Goal: Information Seeking & Learning: Learn about a topic

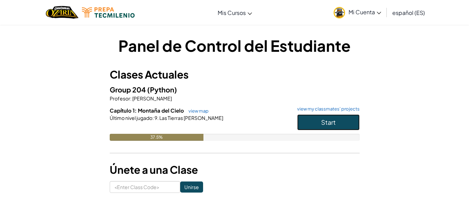
click at [334, 115] on button "Start" at bounding box center [328, 122] width 63 height 16
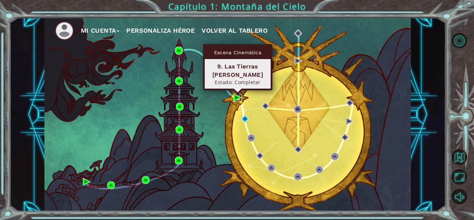
click at [234, 97] on img at bounding box center [238, 98] width 8 height 8
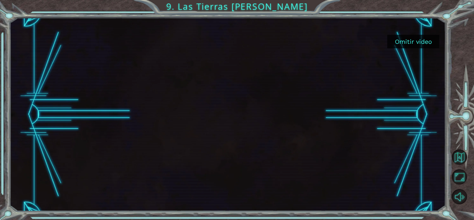
click at [414, 38] on button "Omitir video" at bounding box center [414, 42] width 52 height 14
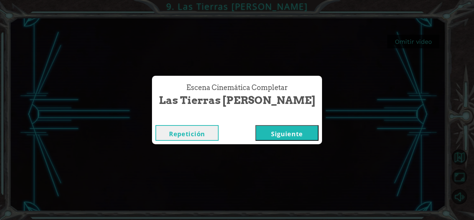
click at [291, 139] on button "Siguiente" at bounding box center [287, 133] width 63 height 16
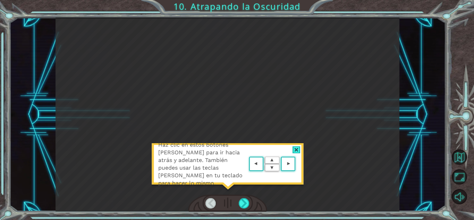
click at [233, 191] on div "Haz clic en estos botones [PERSON_NAME] para ir hacia atrás y adelante. También…" at bounding box center [227, 167] width 153 height 49
click at [242, 204] on div at bounding box center [244, 203] width 11 height 10
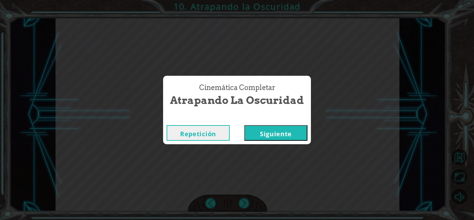
click at [289, 132] on button "Siguiente" at bounding box center [275, 133] width 63 height 16
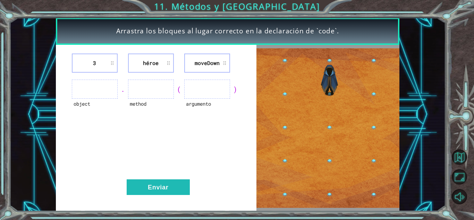
click at [109, 90] on ul at bounding box center [95, 89] width 46 height 19
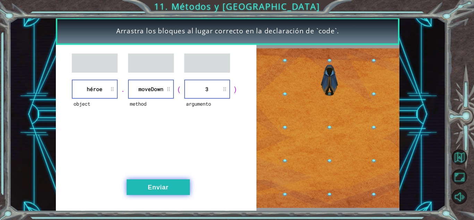
click at [173, 187] on button "Enviar" at bounding box center [158, 187] width 63 height 16
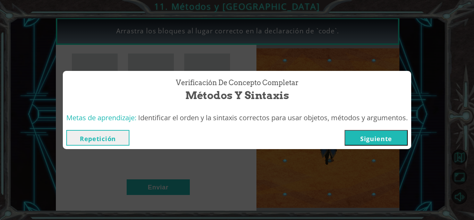
click at [381, 140] on button "Siguiente" at bounding box center [376, 138] width 63 height 16
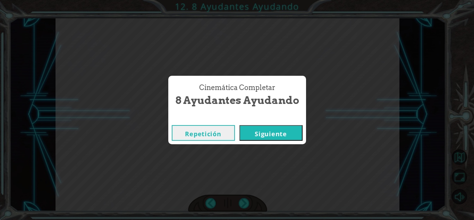
click at [293, 130] on button "Siguiente" at bounding box center [271, 133] width 63 height 16
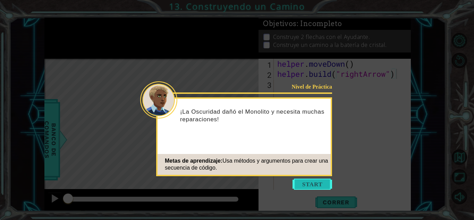
click at [311, 185] on button "Start" at bounding box center [313, 183] width 40 height 11
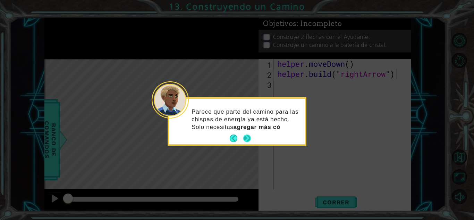
click at [247, 137] on button "Next" at bounding box center [247, 138] width 8 height 8
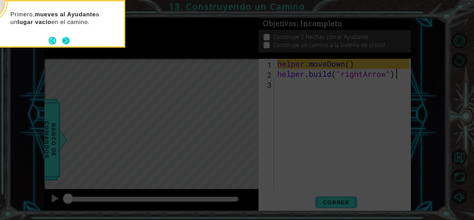
click at [69, 38] on button "Next" at bounding box center [66, 41] width 8 height 8
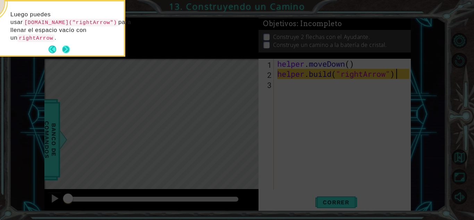
click at [68, 45] on button "Next" at bounding box center [66, 49] width 8 height 8
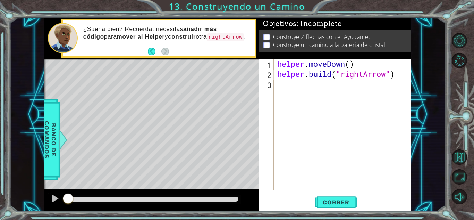
click at [307, 78] on div "helper . moveDown ( ) helper . build ( "rightArrow" )" at bounding box center [344, 134] width 137 height 151
click at [402, 75] on div "helper . moveDown ( ) helper . build ( "rightArrow" )" at bounding box center [344, 134] width 137 height 151
click at [344, 203] on span "Correr" at bounding box center [336, 202] width 41 height 7
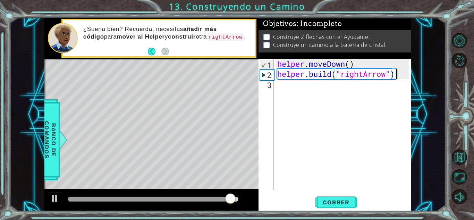
click at [277, 86] on div "helper . moveDown ( ) helper . build ( "rightArrow" )" at bounding box center [344, 134] width 137 height 151
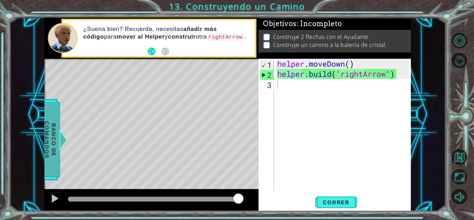
click at [56, 142] on span "Banco de comandos" at bounding box center [50, 139] width 18 height 72
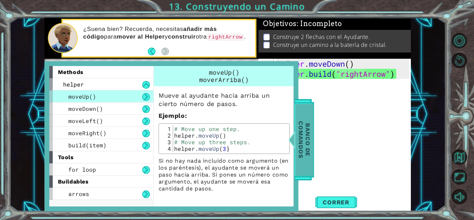
click at [301, 146] on span "Banco de comandos" at bounding box center [305, 139] width 18 height 72
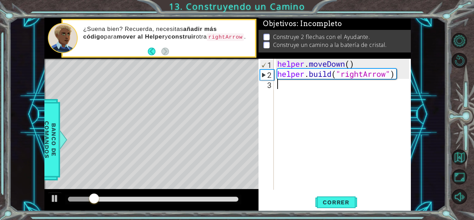
click at [278, 91] on div "helper . moveDown ( ) helper . build ( "rightArrow" )" at bounding box center [344, 134] width 137 height 151
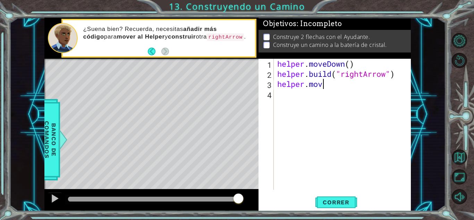
scroll to position [0, 2]
type textarea "helper.move"
click at [51, 140] on span "Banco de comandos" at bounding box center [50, 139] width 18 height 72
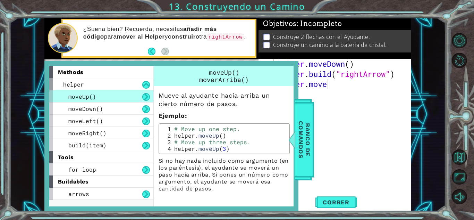
scroll to position [0, 0]
click at [328, 120] on div "helper . moveDown ( ) helper . build ( "rightArrow" ) helper . move" at bounding box center [344, 134] width 137 height 151
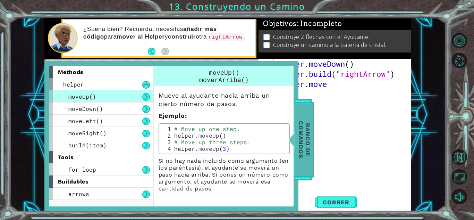
click at [303, 130] on span "Banco de comandos" at bounding box center [305, 139] width 18 height 72
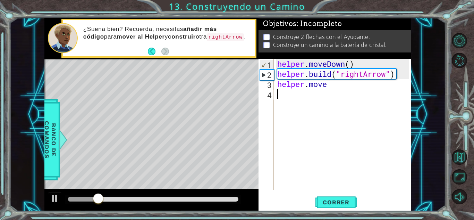
click at [317, 95] on div "helper . moveDown ( ) helper . build ( "rightArrow" ) helper . move" at bounding box center [344, 134] width 137 height 151
click at [336, 88] on div "helper . moveDown ( ) helper . build ( "rightArrow" ) helper . move" at bounding box center [344, 134] width 137 height 151
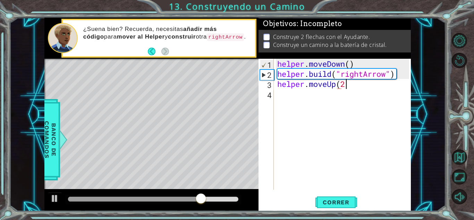
scroll to position [0, 3]
click at [340, 202] on span "Correr" at bounding box center [336, 202] width 41 height 7
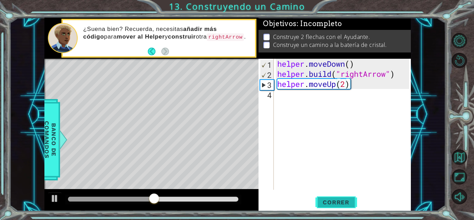
click at [333, 201] on span "Correr" at bounding box center [336, 202] width 41 height 7
click at [347, 83] on div "helper . moveDown ( ) helper . build ( "rightArrow" ) helper . moveUp ( 2 )" at bounding box center [344, 134] width 137 height 151
type textarea "helper.moveUp(3)"
click at [337, 203] on span "Correr" at bounding box center [336, 202] width 41 height 7
click at [265, 44] on p at bounding box center [267, 45] width 6 height 7
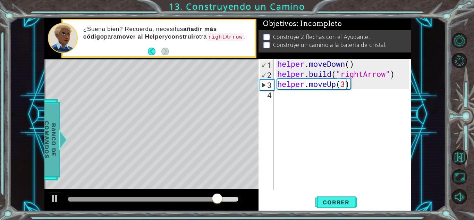
click at [54, 134] on span "Banco de comandos" at bounding box center [50, 139] width 18 height 72
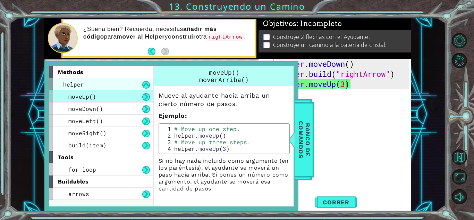
click at [106, 84] on div "helper" at bounding box center [101, 84] width 104 height 12
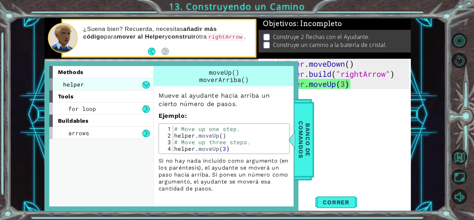
click at [106, 84] on div "helper" at bounding box center [101, 84] width 104 height 12
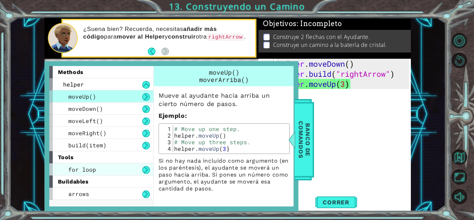
click at [98, 174] on div "for loop" at bounding box center [101, 169] width 104 height 12
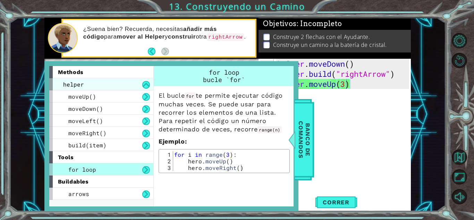
click at [106, 86] on div "helper" at bounding box center [101, 84] width 104 height 12
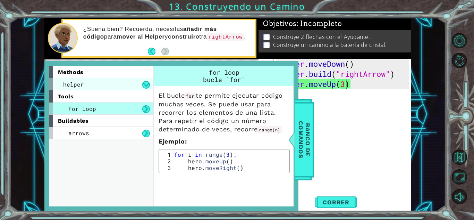
click at [106, 86] on div "helper" at bounding box center [101, 84] width 104 height 12
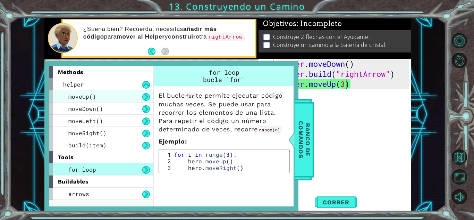
click at [117, 100] on div "moveUp()" at bounding box center [101, 96] width 104 height 12
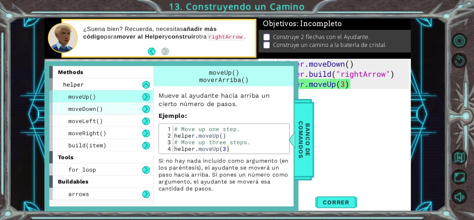
click at [117, 110] on div "moveDown()" at bounding box center [101, 108] width 104 height 12
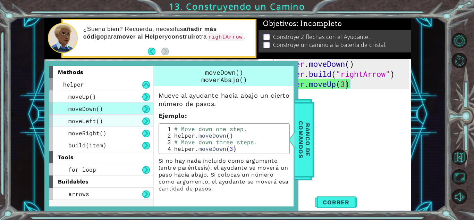
click at [109, 124] on div "moveLeft()" at bounding box center [101, 121] width 104 height 12
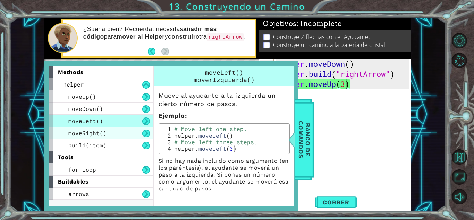
click at [106, 139] on div "moveRight()" at bounding box center [101, 133] width 104 height 12
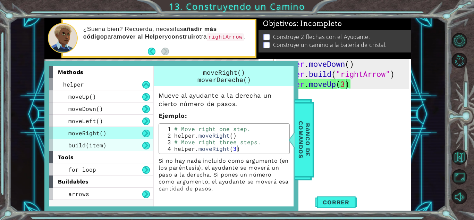
click at [105, 143] on span "build(item)" at bounding box center [87, 144] width 38 height 7
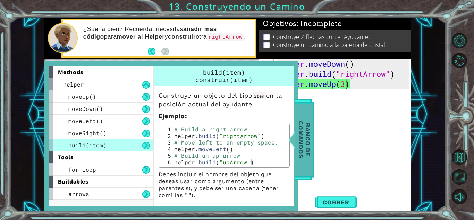
click at [311, 139] on span "Banco de comandos" at bounding box center [305, 139] width 18 height 72
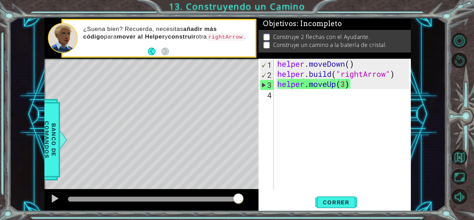
scroll to position [0, 0]
click at [280, 97] on div "helper . moveDown ( ) helper . build ( "rightArrow" ) helper . moveUp ( 3 )" at bounding box center [344, 134] width 137 height 151
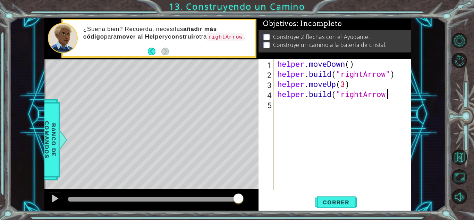
scroll to position [0, 5]
click at [335, 203] on span "Correr" at bounding box center [336, 202] width 41 height 7
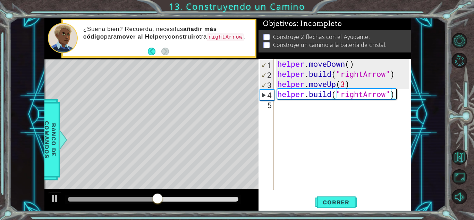
click at [321, 82] on div "helper . moveDown ( ) helper . build ( "rightArrow" ) helper . moveUp ( 3 ) hel…" at bounding box center [344, 134] width 137 height 151
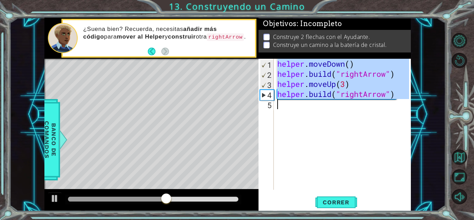
click at [321, 82] on div "helper . moveDown ( ) helper . build ( "rightArrow" ) helper . moveUp ( 3 ) hel…" at bounding box center [344, 134] width 137 height 151
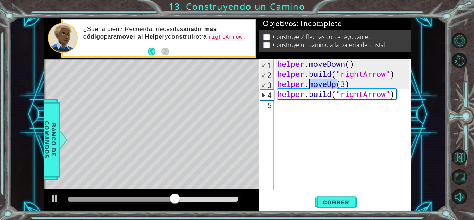
click at [321, 82] on div "helper . moveDown ( ) helper . build ( "rightArrow" ) helper . moveUp ( 3 ) hel…" at bounding box center [344, 134] width 137 height 151
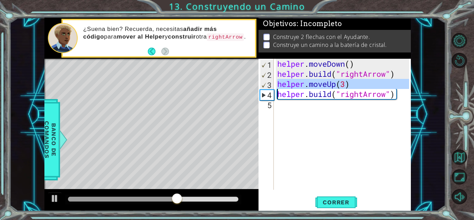
click at [321, 82] on div "helper . moveDown ( ) helper . build ( "rightArrow" ) helper . moveUp ( 3 ) hel…" at bounding box center [344, 134] width 137 height 151
type textarea "[DOMAIN_NAME]("rightArrow")"
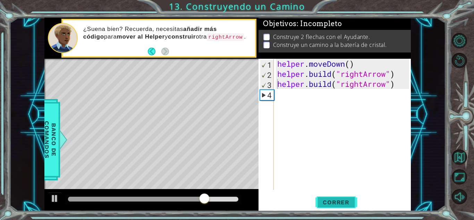
click at [342, 205] on span "Correr" at bounding box center [336, 202] width 41 height 7
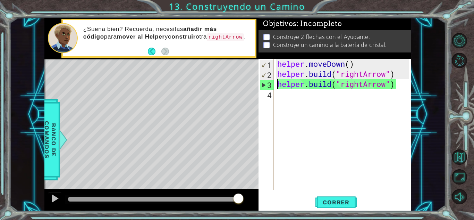
click at [281, 96] on div "helper . moveDown ( ) helper . build ( "rightArrow" ) helper . build ( "rightAr…" at bounding box center [344, 134] width 137 height 151
click at [279, 86] on div "helper . moveDown ( ) helper . build ( "rightArrow" ) helper . build ( "rightAr…" at bounding box center [344, 134] width 137 height 151
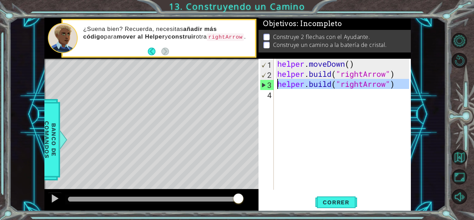
click at [279, 86] on div "helper . moveDown ( ) helper . build ( "rightArrow" ) helper . build ( "rightAr…" at bounding box center [344, 134] width 137 height 151
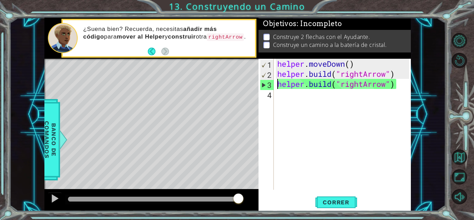
click at [279, 88] on div "helper . moveDown ( ) helper . build ( "rightArrow" ) helper . build ( "rightAr…" at bounding box center [344, 134] width 137 height 151
type textarea "[DOMAIN_NAME]("rightArrow")"
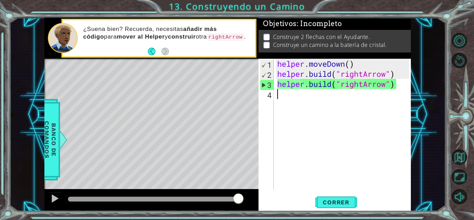
click at [276, 92] on div "helper . moveDown ( ) helper . build ( "rightArrow" ) helper . build ( "rightAr…" at bounding box center [344, 134] width 137 height 151
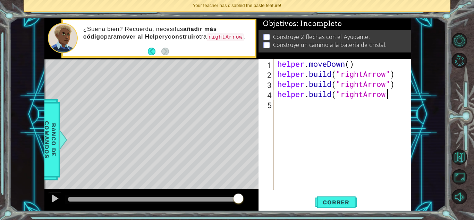
scroll to position [0, 5]
type textarea "[DOMAIN_NAME]("rightArrow")"
click at [332, 199] on span "Correr" at bounding box center [336, 202] width 41 height 7
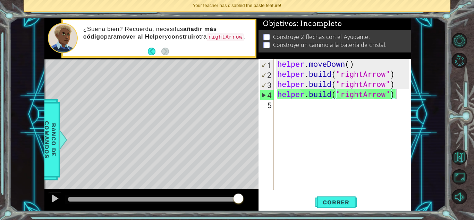
click at [245, 121] on div "Level Map" at bounding box center [204, 161] width 321 height 205
click at [248, 127] on div "Level Map" at bounding box center [204, 161] width 321 height 205
click at [279, 105] on div "helper . moveDown ( ) helper . build ( "rightArrow" ) helper . build ( "rightAr…" at bounding box center [344, 134] width 137 height 151
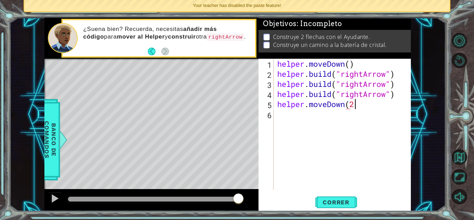
scroll to position [0, 3]
click at [335, 201] on span "Correr" at bounding box center [336, 202] width 41 height 7
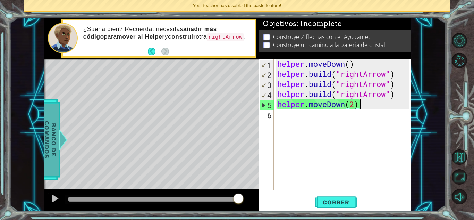
click at [59, 128] on span "Banco de comandos" at bounding box center [50, 139] width 18 height 72
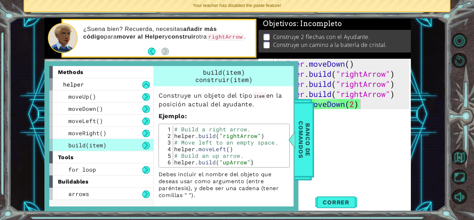
click at [150, 144] on button at bounding box center [146, 146] width 8 height 8
drag, startPoint x: 147, startPoint y: 136, endPoint x: 138, endPoint y: 133, distance: 9.2
click at [138, 133] on div "moveRight()" at bounding box center [101, 133] width 104 height 12
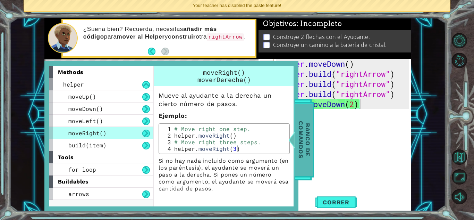
click at [304, 117] on span "Banco de comandos" at bounding box center [305, 139] width 18 height 72
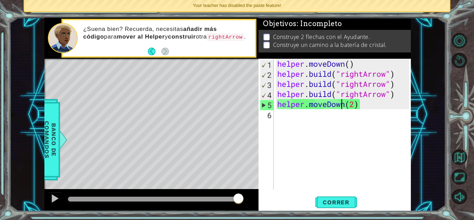
click at [340, 105] on div "helper . moveDown ( ) helper . build ( "rightArrow" ) helper . build ( "rightAr…" at bounding box center [344, 134] width 137 height 151
click at [344, 107] on div "helper . moveDown ( ) helper . build ( "rightArrow" ) helper . build ( "rightAr…" at bounding box center [344, 134] width 137 height 151
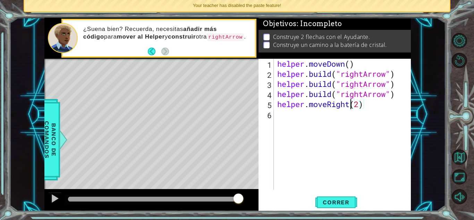
scroll to position [0, 0]
click at [341, 208] on button "Correr" at bounding box center [337, 201] width 42 height 15
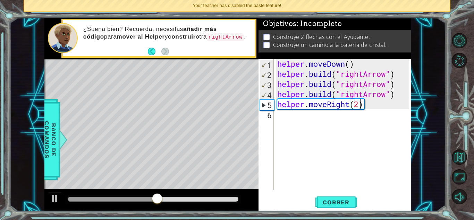
click at [358, 106] on div "helper . moveDown ( ) helper . build ( "rightArrow" ) helper . build ( "rightAr…" at bounding box center [344, 134] width 137 height 151
click at [341, 204] on span "Correr" at bounding box center [336, 202] width 41 height 7
type textarea "helper.moveRight(4)"
click at [329, 203] on span "Correr" at bounding box center [336, 202] width 41 height 7
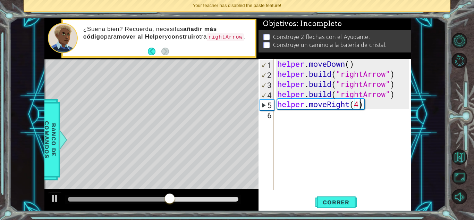
click at [283, 116] on div "helper . moveDown ( ) helper . build ( "rightArrow" ) helper . build ( "rightAr…" at bounding box center [344, 134] width 137 height 151
click at [200, 121] on div "Level Map" at bounding box center [204, 161] width 321 height 205
click at [208, 118] on div "Level Map" at bounding box center [204, 161] width 321 height 205
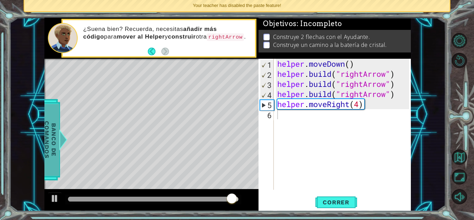
click at [53, 138] on span "Banco de comandos" at bounding box center [50, 139] width 18 height 72
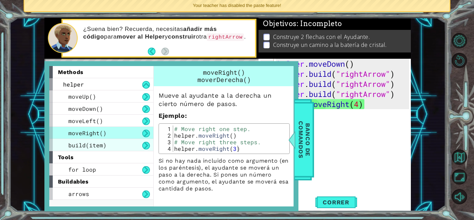
click at [96, 144] on span "build(item)" at bounding box center [87, 144] width 38 height 7
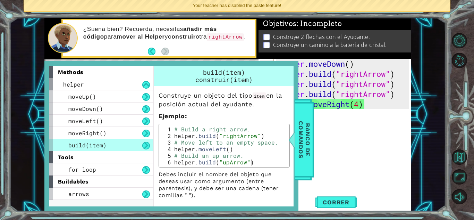
click at [325, 116] on div "helper . moveDown ( ) helper . build ( "rightArrow" ) helper . build ( "rightAr…" at bounding box center [344, 134] width 137 height 151
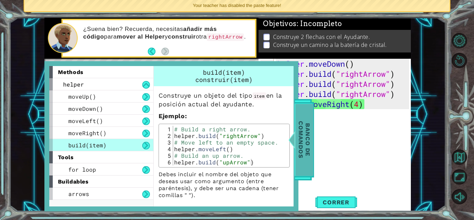
click at [300, 132] on span "Banco de comandos" at bounding box center [305, 139] width 18 height 72
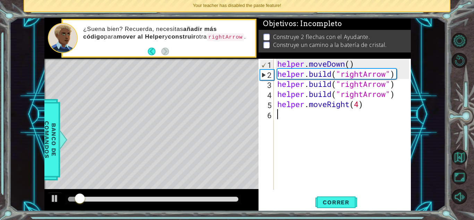
click at [297, 122] on div "helper . moveDown ( ) helper . build ( "rightArrow" ) helper . build ( "rightAr…" at bounding box center [344, 134] width 137 height 151
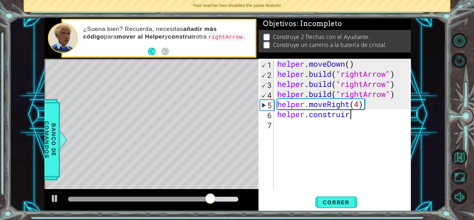
scroll to position [0, 3]
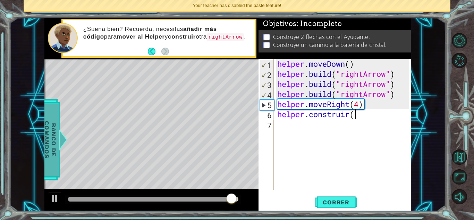
type textarea "helper.construir("
click at [51, 142] on span "Banco de comandos" at bounding box center [50, 139] width 18 height 72
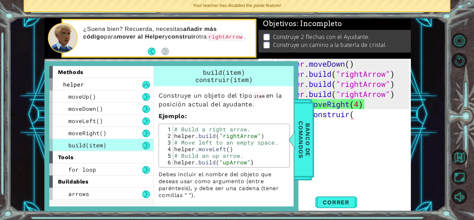
scroll to position [0, 0]
click at [354, 137] on div "helper . moveDown ( ) helper . build ( "rightArrow" ) helper . build ( "rightAr…" at bounding box center [344, 134] width 137 height 151
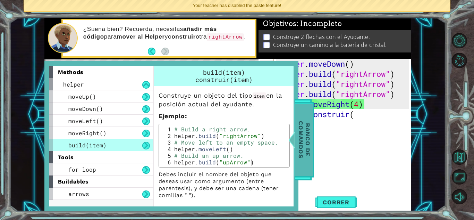
click at [311, 129] on span "Banco de comandos" at bounding box center [305, 139] width 18 height 72
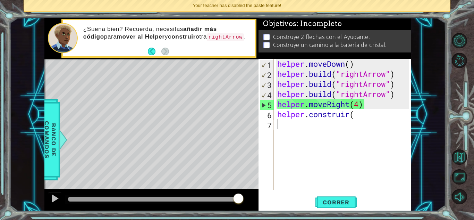
click at [365, 116] on div "helper . moveDown ( ) helper . build ( "rightArrow" ) helper . build ( "rightAr…" at bounding box center [344, 134] width 137 height 151
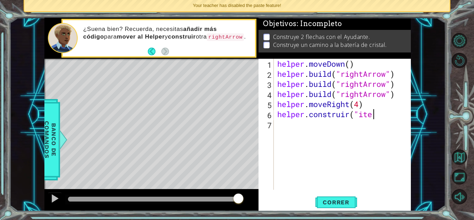
scroll to position [0, 4]
click at [46, 138] on span "Banco de comandos" at bounding box center [50, 139] width 18 height 72
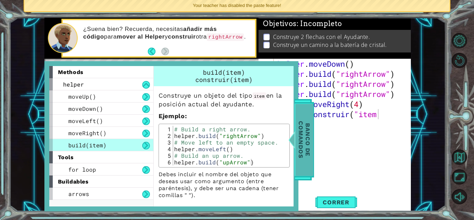
click at [299, 134] on span "Banco de comandos" at bounding box center [305, 139] width 18 height 72
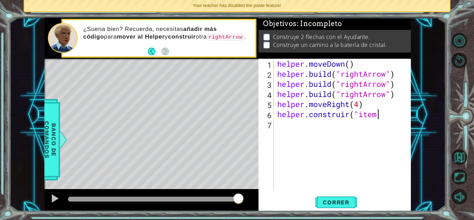
click at [379, 116] on div "helper . moveDown ( ) helper . build ( "rightArrow" ) helper . build ( "rightAr…" at bounding box center [344, 134] width 137 height 151
click at [346, 204] on span "Correr" at bounding box center [336, 202] width 41 height 7
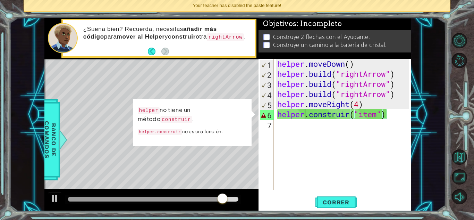
click at [303, 113] on div "helper . moveDown ( ) helper . build ( "rightArrow" ) helper . build ( "rightAr…" at bounding box center [344, 134] width 137 height 151
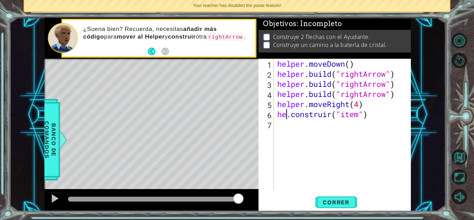
scroll to position [0, 3]
click at [336, 208] on button "Correr" at bounding box center [337, 201] width 42 height 15
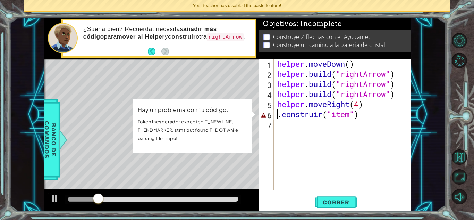
click at [276, 114] on div "helper . moveDown ( ) helper . build ( "rightArrow" ) helper . build ( "rightAr…" at bounding box center [344, 134] width 137 height 151
click at [243, 124] on p "Token inesperado: expected T_NEWLINE, T_ENDMARKER, stmt but found T_DOT while p…" at bounding box center [192, 129] width 109 height 25
click at [317, 114] on div "helper . moveDown ( ) helper . build ( "rightArrow" ) helper . build ( "rightAr…" at bounding box center [344, 134] width 137 height 151
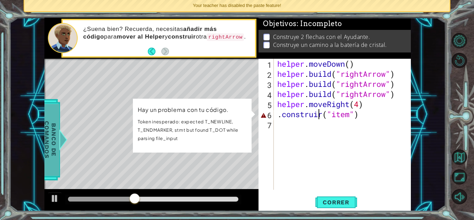
click at [50, 136] on span "Banco de comandos" at bounding box center [50, 139] width 18 height 72
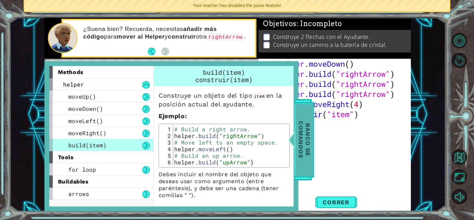
click at [308, 130] on span "Banco de comandos" at bounding box center [305, 139] width 18 height 72
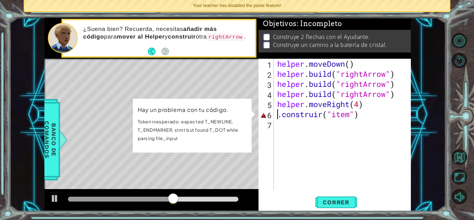
click at [278, 117] on div "helper . moveDown ( ) helper . build ( "rightArrow" ) helper . build ( "rightAr…" at bounding box center [344, 134] width 137 height 151
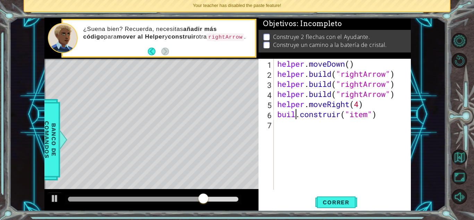
scroll to position [0, 1]
click at [342, 201] on span "Correr" at bounding box center [336, 202] width 41 height 7
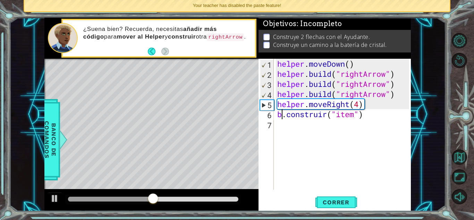
type textarea ".construir("item")"
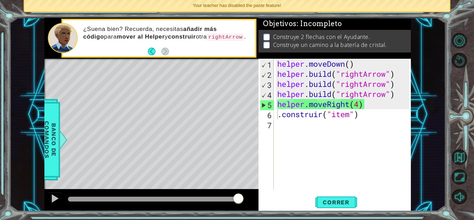
click at [207, 121] on div "Level Map" at bounding box center [204, 161] width 321 height 205
click at [53, 132] on span "Banco de comandos" at bounding box center [50, 139] width 18 height 72
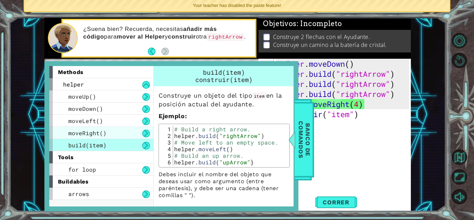
click at [111, 134] on div "moveRight()" at bounding box center [101, 133] width 104 height 12
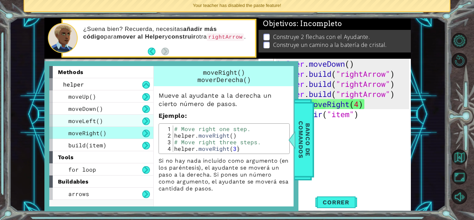
click at [118, 117] on div "moveLeft()" at bounding box center [101, 121] width 104 height 12
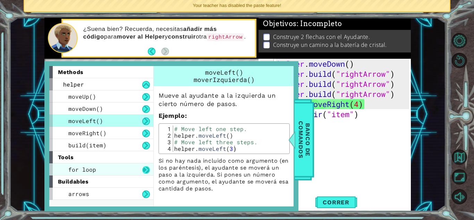
click at [145, 171] on button at bounding box center [146, 170] width 8 height 8
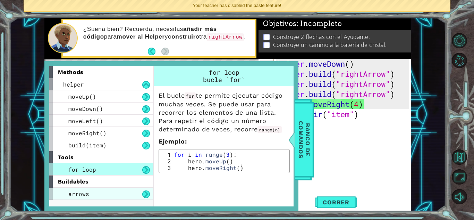
click at [120, 192] on div "arrows" at bounding box center [101, 194] width 104 height 12
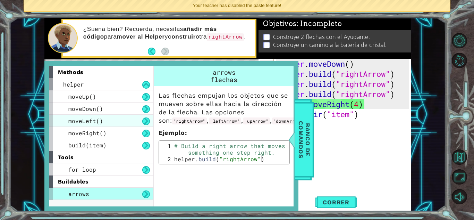
click at [91, 118] on span "moveLeft()" at bounding box center [85, 120] width 35 height 7
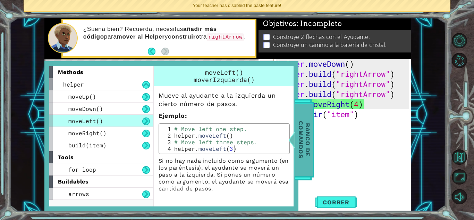
click at [301, 131] on span "Banco de comandos" at bounding box center [305, 139] width 18 height 72
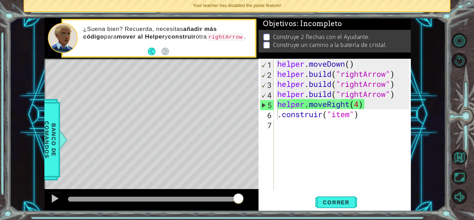
scroll to position [0, 0]
click at [57, 127] on span "Banco de comandos" at bounding box center [50, 139] width 18 height 72
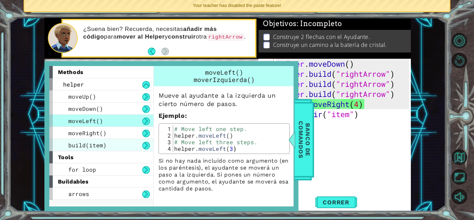
click at [107, 144] on div "build(item)" at bounding box center [101, 145] width 104 height 12
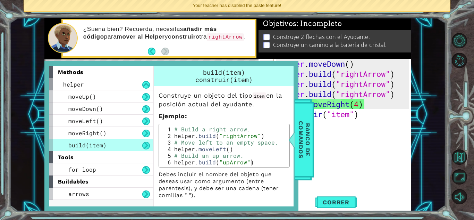
click at [326, 123] on div "helper . moveDown ( ) helper . build ( "rightArrow" ) helper . build ( "rightAr…" at bounding box center [344, 134] width 137 height 151
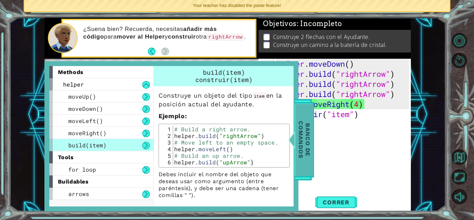
click at [297, 140] on span "Banco de comandos" at bounding box center [305, 139] width 18 height 72
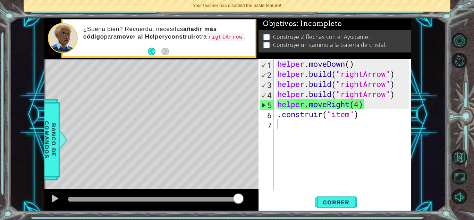
click at [310, 114] on div "helper . moveDown ( ) helper . build ( "rightArrow" ) helper . build ( "rightAr…" at bounding box center [344, 134] width 137 height 151
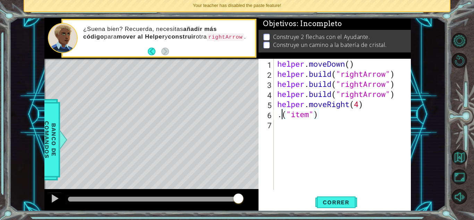
click at [278, 117] on div "helper . moveDown ( ) helper . build ( "rightArrow" ) helper . build ( "rightAr…" at bounding box center [344, 134] width 137 height 151
click at [310, 117] on div "helper . moveDown ( ) helper . build ( "rightArrow" ) helper . build ( "rightAr…" at bounding box center [344, 134] width 137 height 151
click at [339, 204] on span "Correr" at bounding box center [336, 202] width 41 height 7
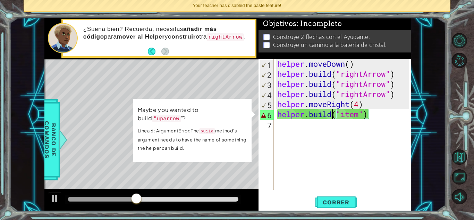
click at [359, 110] on div "helper . moveDown ( ) helper . build ( "rightArrow" ) helper . build ( "rightAr…" at bounding box center [344, 134] width 137 height 151
click at [363, 112] on div "helper . moveDown ( ) helper . build ( "rightArrow" ) helper . build ( "rightAr…" at bounding box center [344, 134] width 137 height 151
click at [356, 117] on div "helper . moveDown ( ) helper . build ( "rightArrow" ) helper . build ( "rightAr…" at bounding box center [344, 134] width 137 height 151
click at [362, 118] on div "helper . moveDown ( ) helper . build ( "rightArrow" ) helper . build ( "rightAr…" at bounding box center [344, 134] width 137 height 151
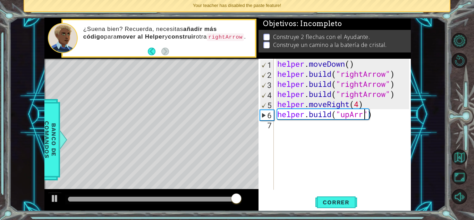
scroll to position [0, 4]
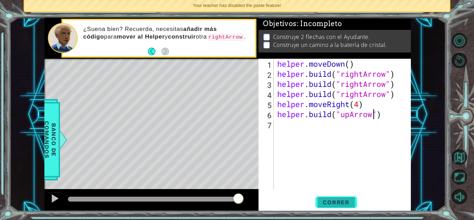
click at [349, 202] on span "Correr" at bounding box center [336, 202] width 41 height 7
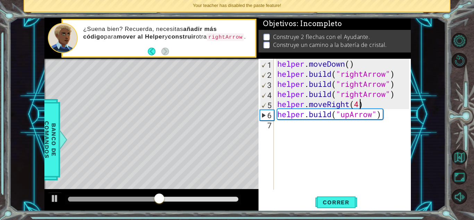
click at [359, 103] on div "helper . moveDown ( ) helper . build ( "rightArrow" ) helper . build ( "rightAr…" at bounding box center [344, 134] width 137 height 151
click at [346, 201] on span "Correr" at bounding box center [336, 202] width 41 height 7
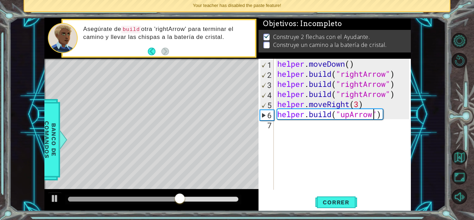
click at [372, 119] on div "helper . moveDown ( ) helper . build ( "rightArrow" ) helper . build ( "rightAr…" at bounding box center [344, 134] width 137 height 151
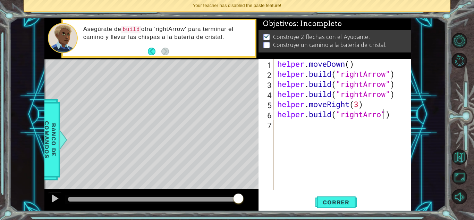
scroll to position [0, 5]
type textarea "[DOMAIN_NAME]("rightArrow")"
click at [340, 203] on span "Correr" at bounding box center [336, 202] width 41 height 7
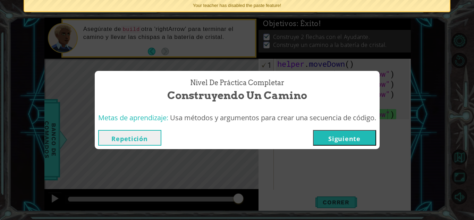
click at [356, 141] on button "Siguiente" at bounding box center [344, 138] width 63 height 16
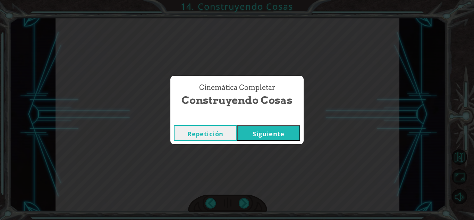
click at [278, 136] on button "Siguiente" at bounding box center [268, 133] width 63 height 16
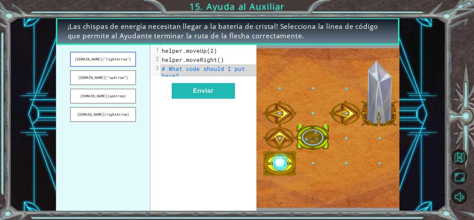
click at [117, 59] on button "[DOMAIN_NAME](“rightArrow”)" at bounding box center [103, 59] width 66 height 15
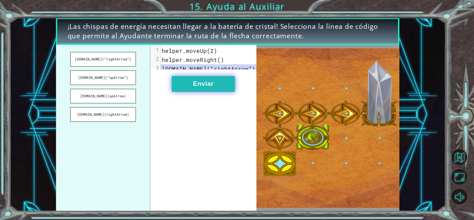
click at [200, 89] on button "Enviar" at bounding box center [203, 84] width 63 height 16
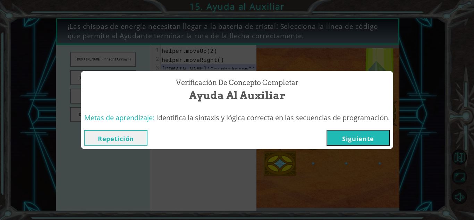
click at [362, 141] on button "Siguiente" at bounding box center [358, 138] width 63 height 16
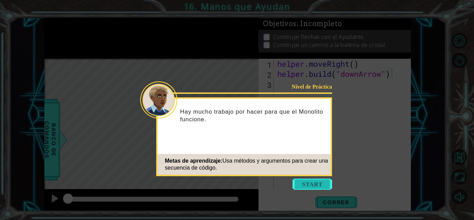
click at [317, 181] on button "Start" at bounding box center [313, 183] width 40 height 11
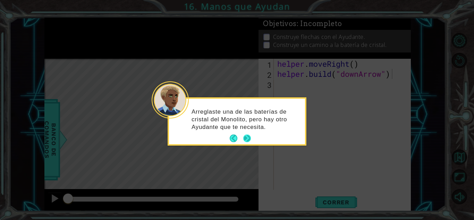
click at [247, 139] on button "Next" at bounding box center [247, 138] width 8 height 8
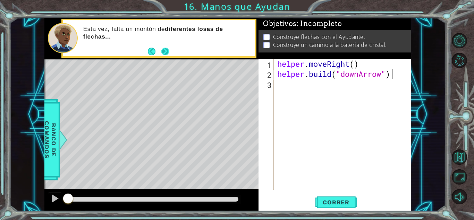
click at [164, 50] on button "Next" at bounding box center [165, 52] width 8 height 8
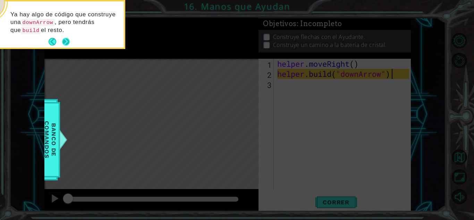
click at [65, 40] on button "Next" at bounding box center [66, 42] width 8 height 8
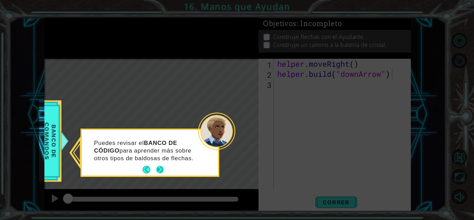
click at [159, 166] on button "Next" at bounding box center [160, 170] width 8 height 8
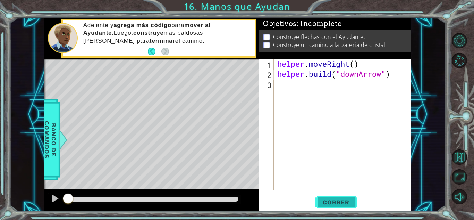
click at [350, 204] on span "Correr" at bounding box center [336, 202] width 41 height 7
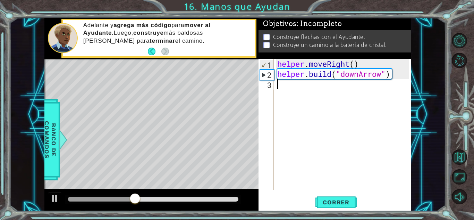
click at [309, 95] on div "helper . moveRight ( ) helper . build ( "downArrow" )" at bounding box center [344, 134] width 137 height 151
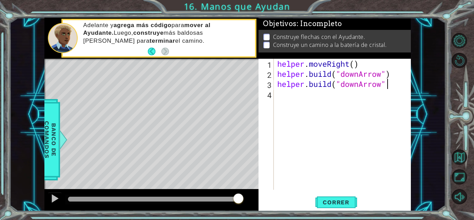
scroll to position [0, 5]
click at [341, 203] on span "Correr" at bounding box center [336, 202] width 41 height 7
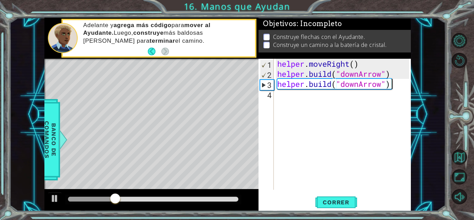
click at [356, 63] on div "helper . moveRight ( ) helper . build ( "downArrow" ) helper . build ( "downArr…" at bounding box center [344, 134] width 137 height 151
click at [347, 201] on span "Correr" at bounding box center [336, 202] width 41 height 7
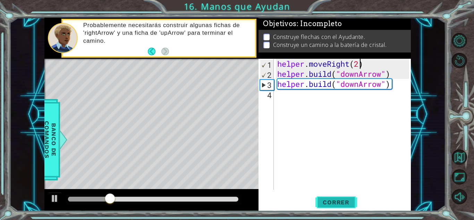
type textarea "helper.moveRight()"
click at [279, 94] on div "helper . moveRight ( ) helper . build ( "downArrow" ) helper . build ( "downArr…" at bounding box center [344, 134] width 137 height 151
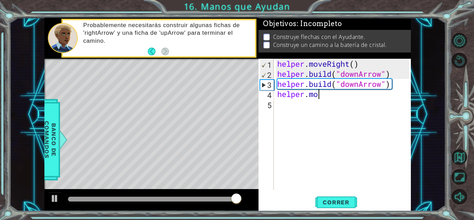
scroll to position [0, 2]
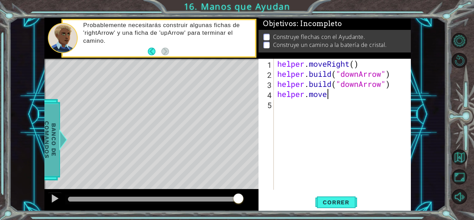
type textarea "helper.move"
click at [58, 131] on span "Banco de comandos" at bounding box center [50, 139] width 18 height 72
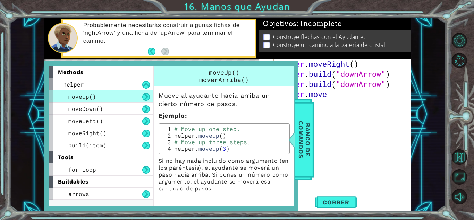
click at [326, 130] on div "helper . moveRight ( ) helper . build ( "downArrow" ) helper . build ( "downArr…" at bounding box center [344, 134] width 137 height 151
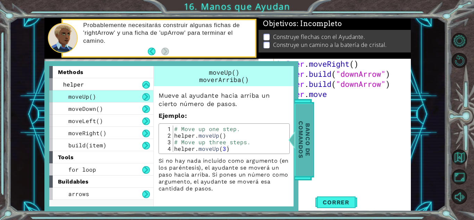
click at [313, 134] on span "Banco de comandos" at bounding box center [305, 139] width 18 height 72
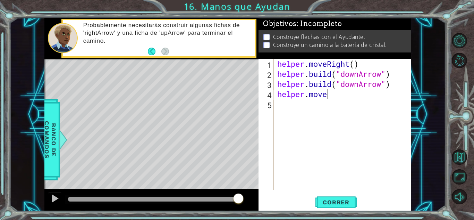
click at [329, 97] on div "helper . moveRight ( ) helper . build ( "downArrow" ) helper . build ( "downArr…" at bounding box center [344, 134] width 137 height 151
type textarea "helper.moveDown()"
click at [339, 206] on button "Correr" at bounding box center [337, 201] width 42 height 15
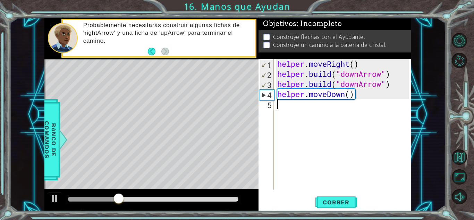
click at [276, 106] on div "helper . moveRight ( ) helper . build ( "downArrow" ) helper . build ( "downArr…" at bounding box center [344, 134] width 137 height 151
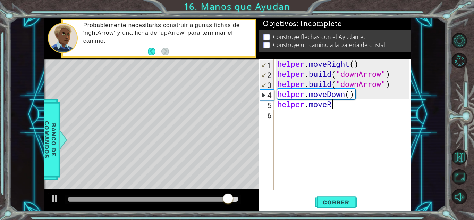
scroll to position [0, 2]
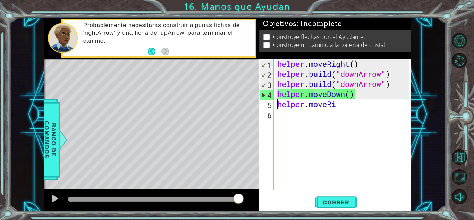
click at [276, 106] on div "helper . moveRight ( ) helper . build ( "downArrow" ) helper . build ( "downArr…" at bounding box center [344, 134] width 137 height 151
click at [341, 103] on div "helper . moveRight ( ) helper . build ( "downArrow" ) helper . build ( "downArr…" at bounding box center [344, 134] width 137 height 151
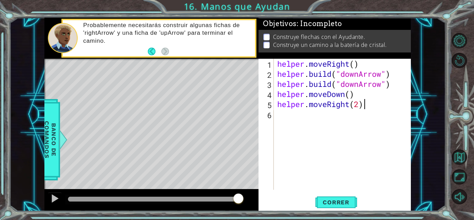
scroll to position [0, 3]
type textarea "helper.moveRight(2)"
click at [340, 203] on span "Correr" at bounding box center [336, 202] width 41 height 7
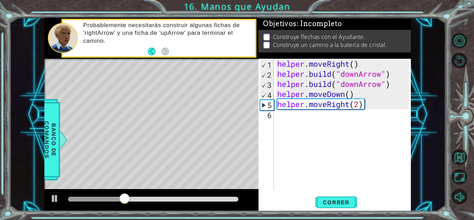
click at [274, 102] on div "helper.moveRight(2) 1 2 3 4 5 6 helper . moveRight ( ) helper . build ( "downAr…" at bounding box center [334, 124] width 151 height 131
click at [278, 106] on div "helper . moveRight ( ) helper . build ( "downArrow" ) helper . build ( "downArr…" at bounding box center [344, 134] width 137 height 151
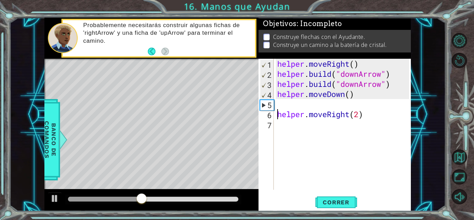
click at [279, 106] on div "helper . moveRight ( ) helper . build ( "downArrow" ) helper . build ( "downArr…" at bounding box center [344, 134] width 137 height 151
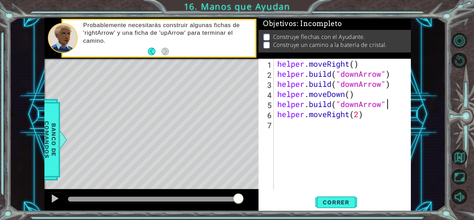
scroll to position [0, 5]
click at [323, 197] on button "Correr" at bounding box center [337, 201] width 42 height 15
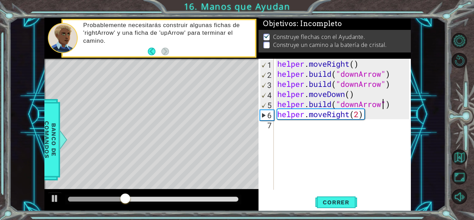
click at [383, 106] on div "helper . moveRight ( ) helper . build ( "downArrow" ) helper . build ( "downArr…" at bounding box center [344, 134] width 137 height 151
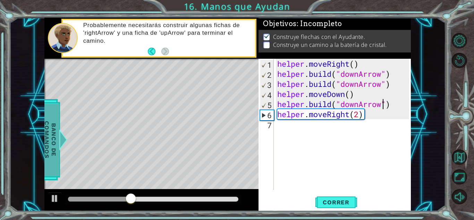
click at [54, 148] on span "Banco de comandos" at bounding box center [50, 139] width 18 height 72
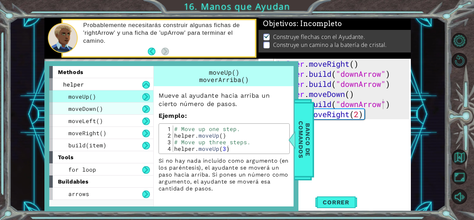
click at [94, 109] on span "moveDown()" at bounding box center [85, 108] width 35 height 7
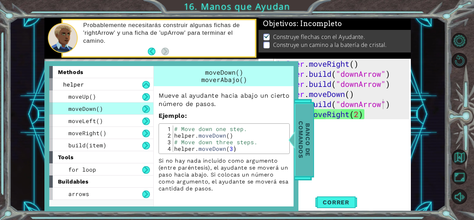
click at [305, 139] on span "Banco de comandos" at bounding box center [305, 139] width 18 height 72
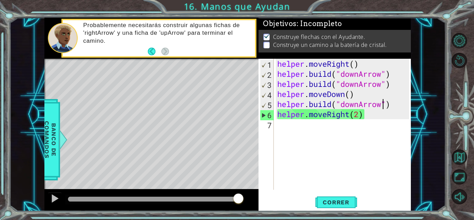
click at [383, 105] on div "helper . moveRight ( ) helper . build ( "downArrow" ) helper . build ( "downArr…" at bounding box center [344, 134] width 137 height 151
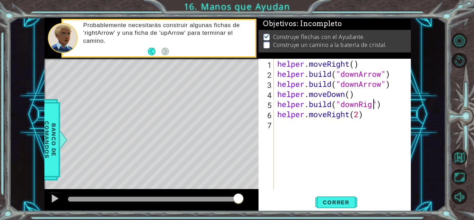
scroll to position [0, 5]
type textarea "[DOMAIN_NAME]("downRight")"
click at [336, 204] on span "Correr" at bounding box center [336, 202] width 41 height 7
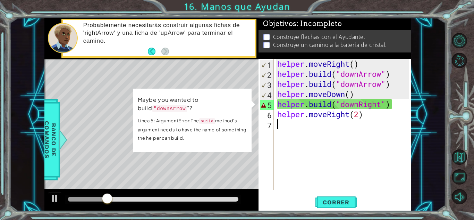
click at [335, 125] on div "helper . moveRight ( ) helper . build ( "downArrow" ) helper . build ( "downArr…" at bounding box center [344, 134] width 137 height 151
click at [358, 102] on div "helper . moveRight ( ) helper . build ( "downArrow" ) helper . build ( "downArr…" at bounding box center [344, 134] width 137 height 151
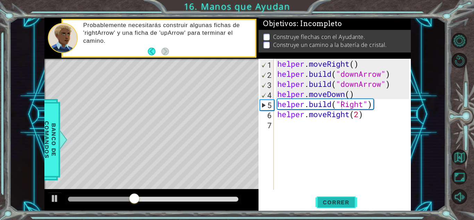
click at [341, 201] on span "Correr" at bounding box center [336, 202] width 41 height 7
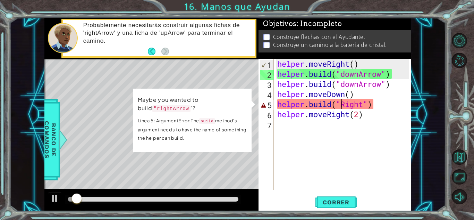
click at [346, 103] on div "helper . moveRight ( ) helper . build ( "downArrow" ) helper . build ( "downArr…" at bounding box center [344, 134] width 137 height 151
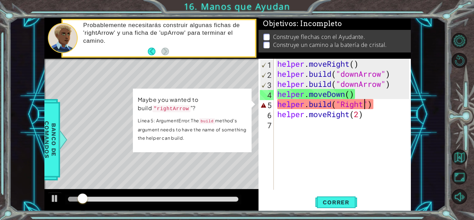
click at [365, 103] on div "helper . moveRight ( ) helper . build ( "downArrow" ) helper . build ( "downArr…" at bounding box center [344, 134] width 137 height 151
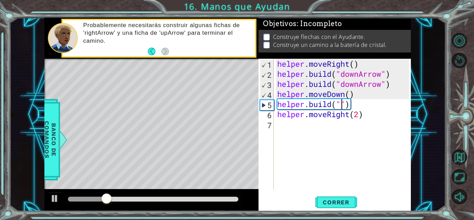
click at [345, 102] on div "helper . moveRight ( ) helper . build ( "downArrow" ) helper . build ( "downArr…" at bounding box center [344, 134] width 137 height 151
click at [334, 103] on div "helper . moveRight ( ) helper . build ( "downArrow" ) helper . build ( "downArr…" at bounding box center [344, 134] width 137 height 151
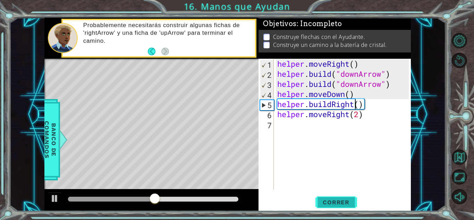
click at [348, 201] on span "Correr" at bounding box center [336, 202] width 41 height 7
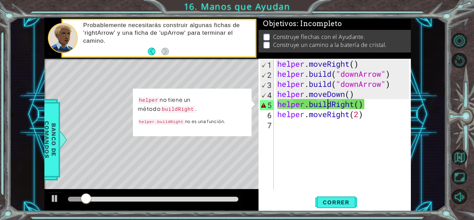
click at [330, 105] on div "helper . moveRight ( ) helper . build ( "downArrow" ) helper . build ( "downArr…" at bounding box center [344, 134] width 137 height 151
click at [332, 105] on div "helper . moveRight ( ) helper . build ( "downArrow" ) helper . build ( "downArr…" at bounding box center [344, 134] width 137 height 151
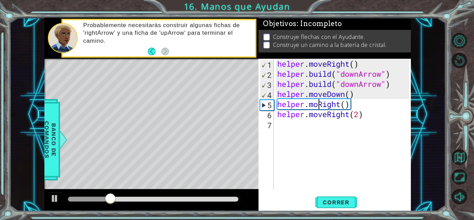
scroll to position [0, 2]
click at [342, 203] on span "Correr" at bounding box center [336, 202] width 41 height 7
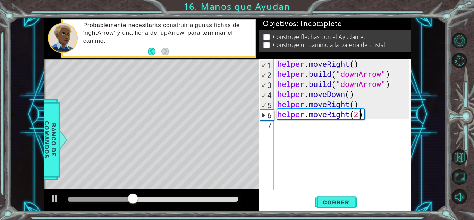
click at [359, 114] on div "helper . moveRight ( ) helper . build ( "downArrow" ) helper . build ( "downArr…" at bounding box center [344, 134] width 137 height 151
click at [343, 92] on div "helper . moveRight ( ) helper . build ( "downArrow" ) helper . build ( "downArr…" at bounding box center [344, 134] width 137 height 151
click at [344, 93] on div "helper . moveRight ( ) helper . build ( "downArrow" ) helper . build ( "downArr…" at bounding box center [344, 134] width 137 height 151
click at [330, 94] on div "helper . moveRight ( ) helper . build ( "downArrow" ) helper . build ( "downArr…" at bounding box center [344, 134] width 137 height 151
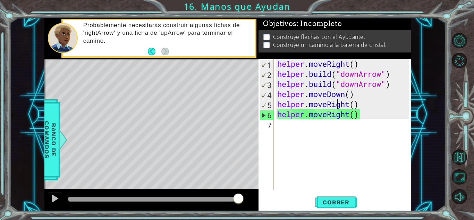
click at [335, 105] on div "helper . moveRight ( ) helper . build ( "downArrow" ) helper . build ( "downArr…" at bounding box center [344, 134] width 137 height 151
click at [344, 104] on div "helper . moveRight ( ) helper . build ( "downArrow" ) helper . build ( "downArr…" at bounding box center [344, 134] width 137 height 151
click at [348, 104] on div "helper . moveRight ( ) helper . build ( "downArrow" ) helper . build ( "downArr…" at bounding box center [344, 134] width 137 height 151
click at [351, 104] on div "helper . moveRight ( ) helper . build ( "downArrow" ) helper . build ( "downArr…" at bounding box center [344, 134] width 137 height 151
click at [327, 103] on div "helper . moveRight ( ) helper . build ( "downArrow" ) helper . build ( "downArr…" at bounding box center [344, 134] width 137 height 151
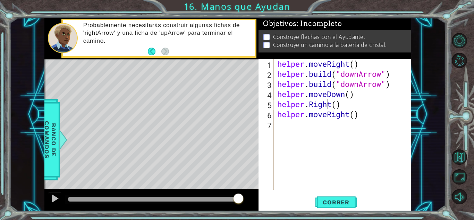
click at [330, 103] on div "helper . moveRight ( ) helper . build ( "downArrow" ) helper . build ( "downArr…" at bounding box center [344, 134] width 137 height 151
click at [334, 105] on div "helper . moveRight ( ) helper . build ( "downArrow" ) helper . build ( "downArr…" at bounding box center [344, 134] width 137 height 151
type textarea "[DOMAIN_NAME]()"
click at [346, 201] on span "Correr" at bounding box center [336, 202] width 41 height 7
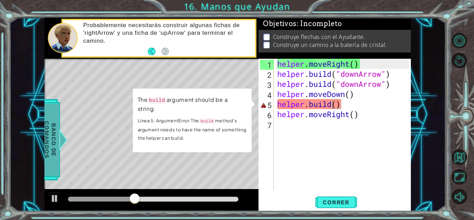
click at [53, 145] on span "Banco de comandos" at bounding box center [50, 139] width 18 height 72
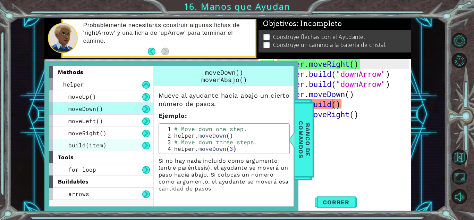
click at [106, 146] on div "build(item)" at bounding box center [101, 145] width 104 height 12
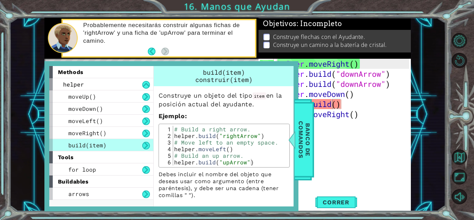
scroll to position [0, 0]
click at [323, 127] on div "helper . moveRight ( ) helper . build ( "downArrow" ) helper . build ( "downArr…" at bounding box center [344, 134] width 137 height 151
click at [342, 105] on div "helper . moveRight ( ) helper . build ( "downArrow" ) helper . build ( "downArr…" at bounding box center [344, 134] width 137 height 151
click at [337, 105] on div "helper . moveRight ( ) helper . build ( "downArrow" ) helper . build ( "downArr…" at bounding box center [344, 134] width 137 height 151
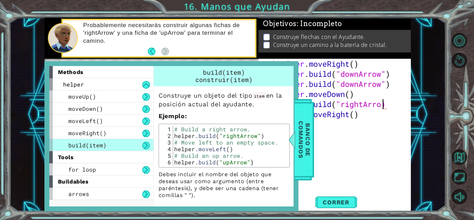
scroll to position [0, 5]
click at [342, 207] on button "Correr" at bounding box center [337, 201] width 42 height 15
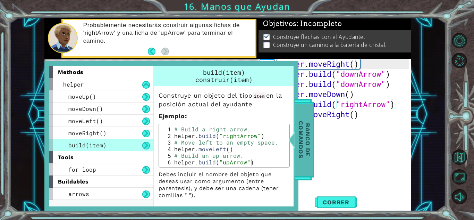
click at [310, 137] on span "Banco de comandos" at bounding box center [305, 139] width 18 height 72
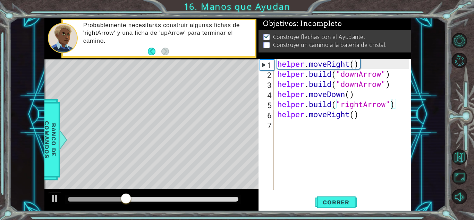
type textarea "helper.moveRight()"
click at [278, 113] on div "helper . moveRight ( ) helper . build ( "downArrow" ) helper . build ( "downArr…" at bounding box center [344, 134] width 137 height 151
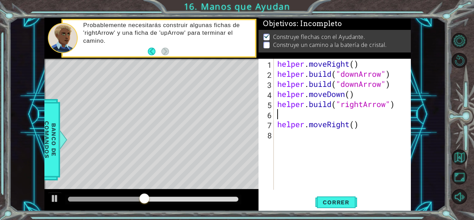
click at [280, 111] on div "helper . moveRight ( ) helper . build ( "downArrow" ) helper . build ( "downArr…" at bounding box center [344, 134] width 137 height 151
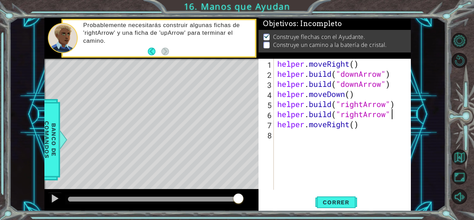
scroll to position [0, 5]
type textarea "[DOMAIN_NAME]("rightArrow")"
click at [343, 199] on span "Correr" at bounding box center [336, 202] width 41 height 7
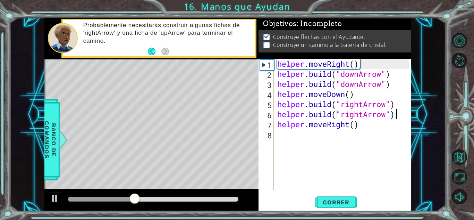
click at [355, 130] on div "helper . moveRight ( ) helper . build ( "downArrow" ) helper . build ( "downArr…" at bounding box center [344, 134] width 137 height 151
click at [376, 127] on div "helper . moveRight ( ) helper . build ( "downArrow" ) helper . build ( "downArr…" at bounding box center [344, 134] width 137 height 151
click at [368, 127] on div "helper . moveRight ( ) helper . build ( "downArrow" ) helper . build ( "downArr…" at bounding box center [344, 134] width 137 height 151
click at [354, 124] on div "helper . moveRight ( ) helper . build ( "downArrow" ) helper . build ( "downArr…" at bounding box center [344, 134] width 137 height 151
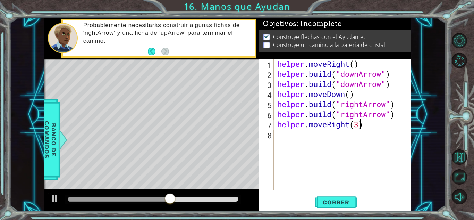
scroll to position [0, 3]
click at [345, 205] on span "Correr" at bounding box center [336, 202] width 41 height 7
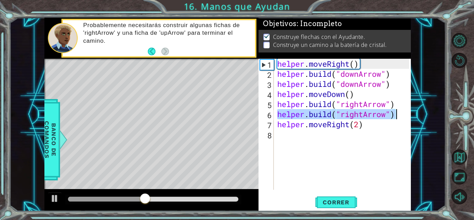
drag, startPoint x: 277, startPoint y: 116, endPoint x: 407, endPoint y: 118, distance: 130.2
click at [407, 118] on div "helper . moveRight ( ) helper . build ( "downArrow" ) helper . build ( "downArr…" at bounding box center [344, 134] width 137 height 151
type textarea "[DOMAIN_NAME]("rightArrow")"
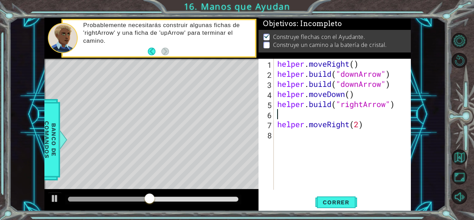
scroll to position [0, 0]
click at [274, 131] on div "1 2 3 4 5 6 7 8 helper . moveRight ( ) helper . build ( "downArrow" ) helper . …" at bounding box center [334, 124] width 151 height 131
click at [277, 122] on div "helper . moveRight ( ) helper . build ( "downArrow" ) helper . build ( "downArr…" at bounding box center [344, 134] width 137 height 151
type textarea "helper.moveRight(2)"
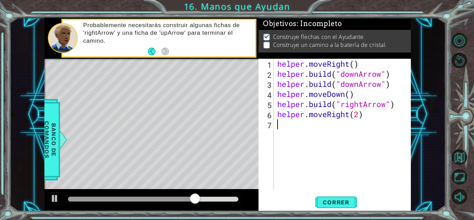
click at [280, 131] on div "helper . moveRight ( ) helper . build ( "downArrow" ) helper . build ( "downArr…" at bounding box center [344, 134] width 137 height 151
click at [360, 112] on div "helper . moveRight ( ) helper . build ( "downArrow" ) helper . build ( "downArr…" at bounding box center [344, 134] width 137 height 151
type textarea "helper.moveRight()"
click at [282, 127] on div "helper . moveRight ( ) helper . build ( "downArrow" ) helper . build ( "downArr…" at bounding box center [344, 134] width 137 height 151
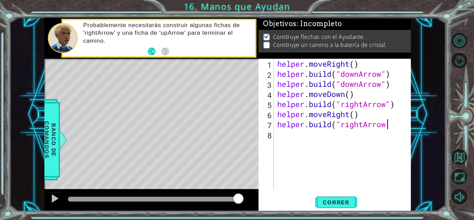
scroll to position [0, 5]
type textarea "[DOMAIN_NAME]("rightArrow")"
click at [344, 205] on span "Correr" at bounding box center [336, 202] width 41 height 7
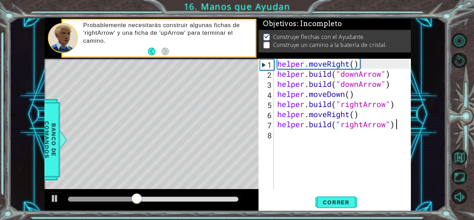
click at [281, 136] on div "helper . moveRight ( ) helper . build ( "downArrow" ) helper . build ( "downArr…" at bounding box center [344, 134] width 137 height 151
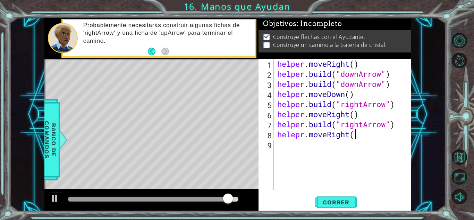
scroll to position [0, 3]
click at [332, 203] on span "Correr" at bounding box center [336, 202] width 41 height 7
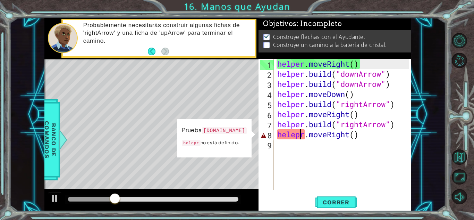
click at [301, 138] on div "helper . moveRight ( ) helper . build ( "downArrow" ) helper . build ( "downArr…" at bounding box center [344, 134] width 137 height 151
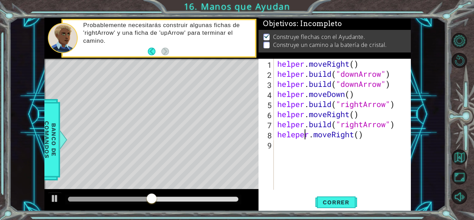
click at [293, 136] on div "helper . moveRight ( ) helper . build ( "downArrow" ) helper . build ( "downArr…" at bounding box center [344, 134] width 137 height 151
click at [296, 135] on div "helper . moveRight ( ) helper . build ( "downArrow" ) helper . build ( "downArr…" at bounding box center [344, 134] width 137 height 151
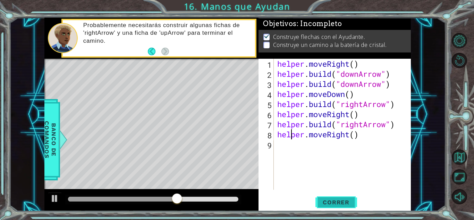
click at [340, 200] on span "Correr" at bounding box center [336, 202] width 41 height 7
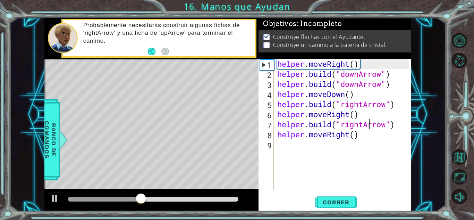
click at [368, 123] on div "helper . moveRight ( ) helper . build ( "downArrow" ) helper . build ( "downArr…" at bounding box center [344, 134] width 137 height 151
click at [363, 139] on div "helper . moveRight ( ) helper . build ( "downArrow" ) helper . build ( "downArr…" at bounding box center [344, 134] width 137 height 151
type textarea "helper.moveRight()"
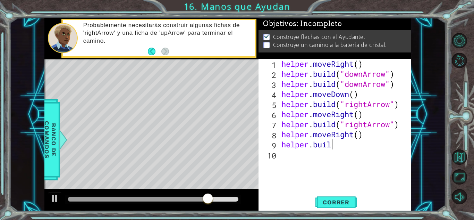
scroll to position [0, 2]
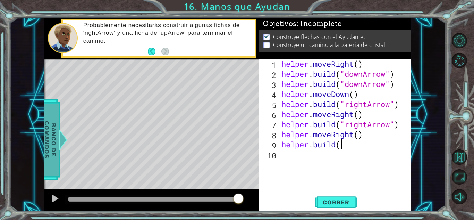
type textarea "[DOMAIN_NAME]("
click at [57, 131] on span "Banco de comandos" at bounding box center [50, 139] width 18 height 72
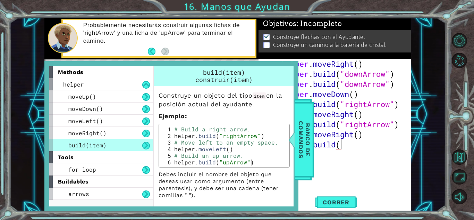
scroll to position [0, 0]
click at [355, 165] on div "helper . moveRight ( ) helper . build ( "downArrow" ) helper . build ( "downArr…" at bounding box center [346, 134] width 133 height 151
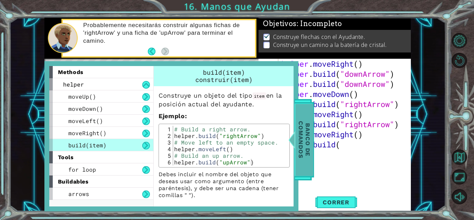
click at [301, 144] on span "Banco de comandos" at bounding box center [305, 139] width 18 height 72
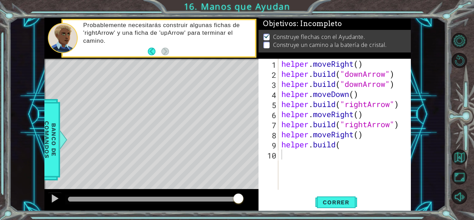
click at [356, 142] on div "helper . moveRight ( ) helper . build ( "downArrow" ) helper . build ( "downArr…" at bounding box center [346, 134] width 133 height 151
click at [341, 147] on div "helper . moveRight ( ) helper . build ( "downArrow" ) helper . build ( "downArr…" at bounding box center [346, 134] width 133 height 151
click at [378, 145] on div "helper . moveRight ( ) helper . build ( "downArrow" ) helper . build ( "downArr…" at bounding box center [346, 134] width 133 height 151
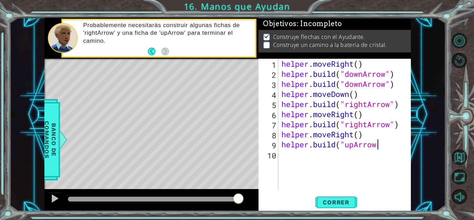
scroll to position [0, 4]
type textarea "[DOMAIN_NAME]("upArrow")"
click at [347, 200] on span "Correr" at bounding box center [336, 202] width 41 height 7
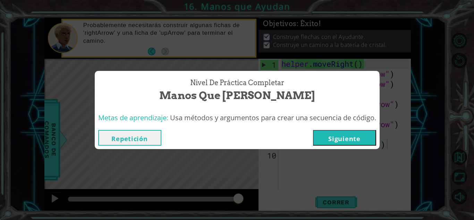
click at [358, 140] on button "Siguiente" at bounding box center [344, 138] width 63 height 16
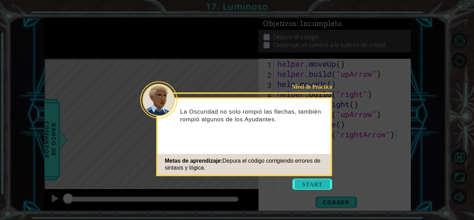
click at [313, 186] on button "Start" at bounding box center [313, 183] width 40 height 11
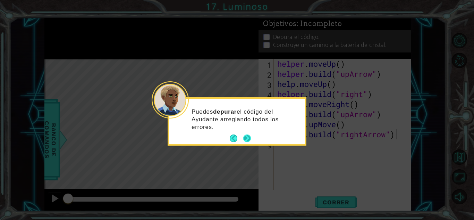
click at [248, 137] on button "Next" at bounding box center [247, 138] width 8 height 8
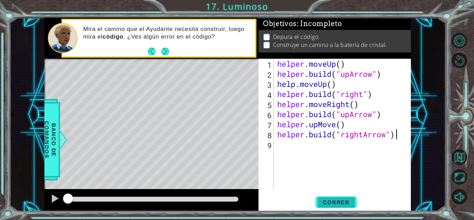
click at [344, 202] on span "Correr" at bounding box center [336, 202] width 41 height 7
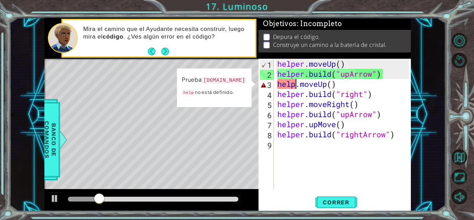
click at [297, 85] on div "helper . moveUp ( ) helper . build ( "upArrow" ) help . moveUp ( ) helper . bui…" at bounding box center [344, 134] width 137 height 151
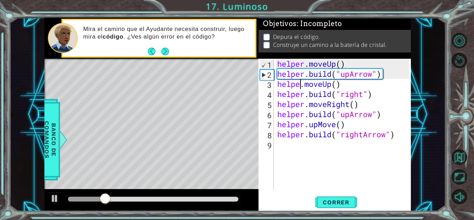
scroll to position [0, 1]
click at [336, 206] on button "Correr" at bounding box center [337, 201] width 42 height 15
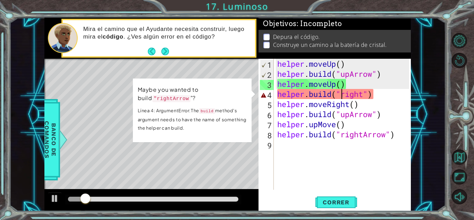
click at [340, 95] on div "helper . moveUp ( ) helper . build ( "upArrow" ) helper . moveUp ( ) helper . b…" at bounding box center [344, 134] width 137 height 151
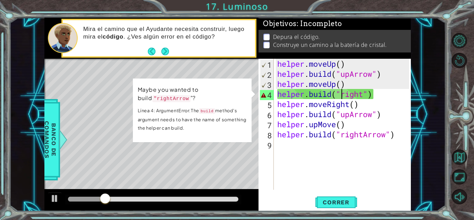
scroll to position [0, 3]
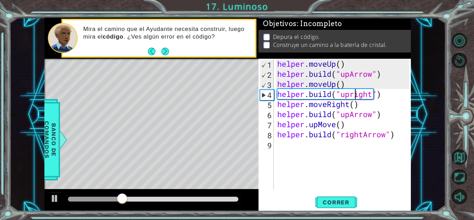
click at [356, 94] on div "helper . moveUp ( ) helper . build ( "upArrow" ) helper . moveUp ( ) helper . b…" at bounding box center [344, 134] width 137 height 151
click at [362, 138] on div "helper . moveUp ( ) helper . build ( "upArrow" ) helper . moveUp ( ) helper . b…" at bounding box center [344, 134] width 137 height 151
click at [365, 136] on div "helper . moveUp ( ) helper . build ( "upArrow" ) helper . moveUp ( ) helper . b…" at bounding box center [344, 134] width 137 height 151
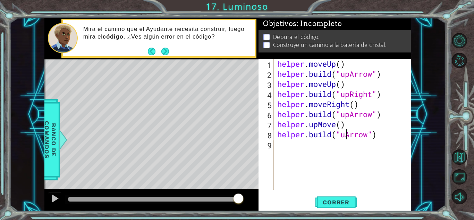
scroll to position [0, 3]
click at [343, 203] on span "Correr" at bounding box center [336, 202] width 41 height 7
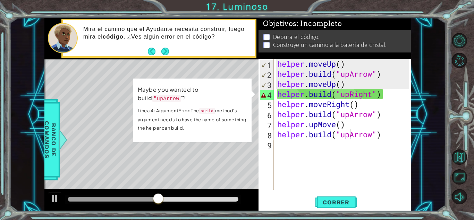
click at [43, 143] on div "1 ההההההההההההההההההההההההההההההההההההההההההההההההההההההההההההההההההההההההההההה…" at bounding box center [227, 114] width 437 height 193
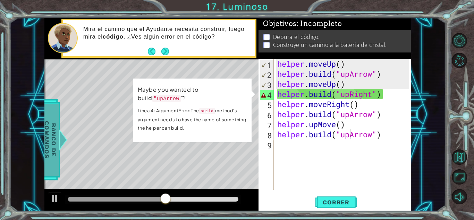
click at [53, 143] on span "Banco de comandos" at bounding box center [50, 139] width 18 height 72
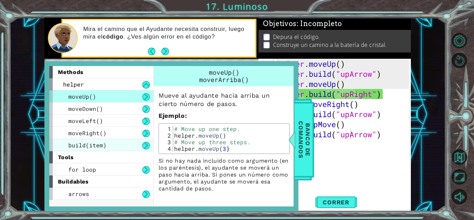
click at [102, 145] on span "build(item)" at bounding box center [87, 144] width 38 height 7
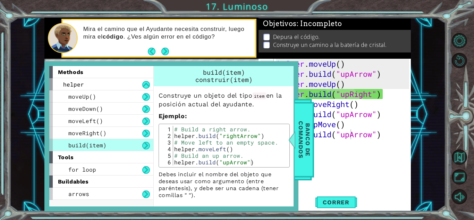
click at [348, 95] on div "helper . moveUp ( ) helper . build ( "upArrow" ) helper . moveUp ( ) helper . b…" at bounding box center [344, 134] width 137 height 151
click at [352, 96] on div "helper . moveUp ( ) helper . build ( "upArrow" ) helper . moveUp ( ) helper . b…" at bounding box center [344, 134] width 137 height 151
click at [347, 95] on div "helper . moveUp ( ) helper . build ( "upArrow" ) helper . moveUp ( ) helper . b…" at bounding box center [344, 134] width 137 height 151
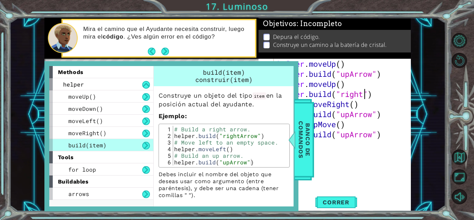
click at [364, 94] on div "helper . moveUp ( ) helper . build ( "upArrow" ) helper . moveUp ( ) helper . b…" at bounding box center [344, 134] width 137 height 151
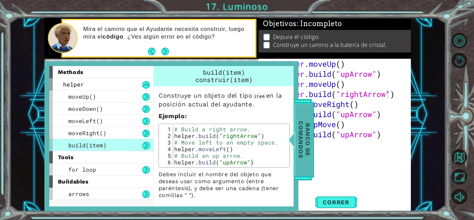
click at [306, 141] on span "Banco de comandos" at bounding box center [305, 139] width 18 height 72
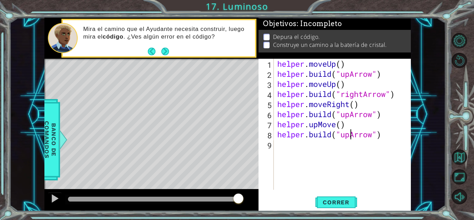
click at [350, 138] on div "helper . moveUp ( ) helper . build ( "upArrow" ) helper . moveUp ( ) helper . b…" at bounding box center [344, 134] width 137 height 151
click at [335, 201] on span "Correr" at bounding box center [336, 202] width 41 height 7
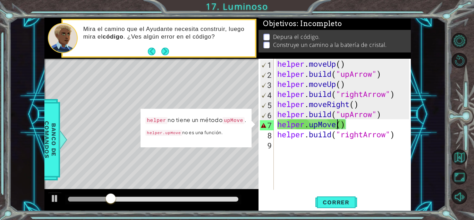
click at [335, 126] on div "helper . moveUp ( ) helper . build ( "upArrow" ) helper . moveUp ( ) helper . b…" at bounding box center [344, 134] width 137 height 151
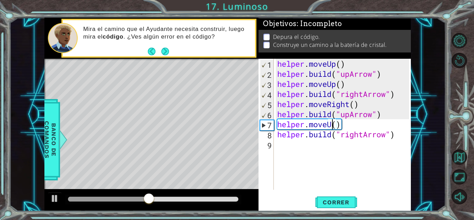
scroll to position [0, 2]
type textarea "helper.moveUp()"
click at [332, 200] on span "Correr" at bounding box center [336, 202] width 41 height 7
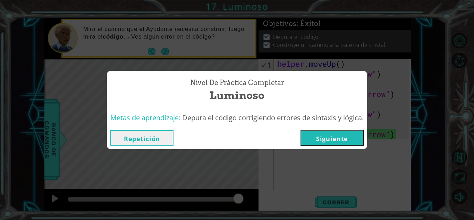
click at [345, 141] on button "Siguiente" at bounding box center [332, 138] width 63 height 16
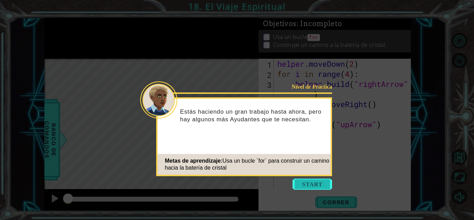
click at [316, 184] on button "Start" at bounding box center [313, 183] width 40 height 11
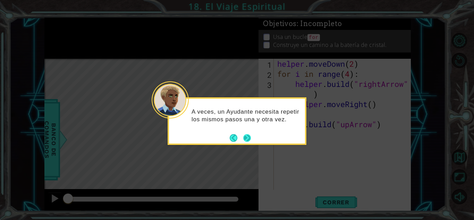
click at [248, 137] on button "Next" at bounding box center [247, 138] width 8 height 8
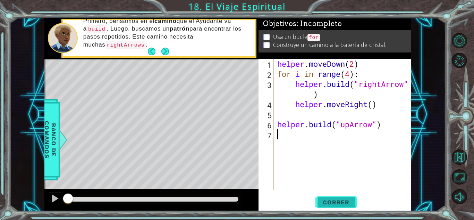
click at [344, 205] on span "Correr" at bounding box center [336, 202] width 41 height 7
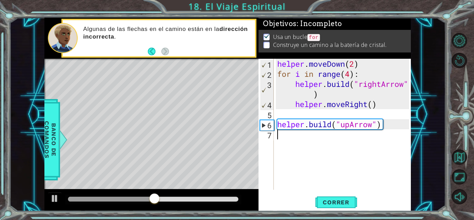
click at [279, 136] on div "helper . moveDown ( 2 ) for i in range ( 4 ) : helper . build ( "rightArrow" ) …" at bounding box center [344, 134] width 137 height 151
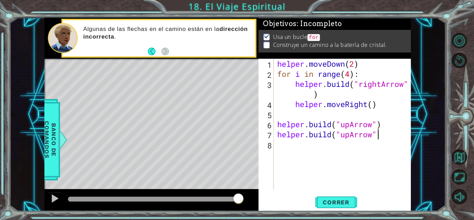
scroll to position [0, 4]
type textarea "[DOMAIN_NAME]("upArrow")"
click at [339, 207] on button "Correr" at bounding box center [337, 201] width 42 height 15
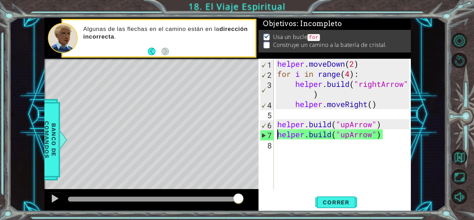
click at [278, 133] on div "helper . moveDown ( 2 ) for i in range ( 4 ) : helper . build ( "rightArrow" ) …" at bounding box center [344, 134] width 137 height 151
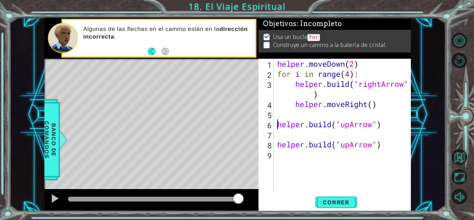
click at [278, 129] on div "helper . moveDown ( 2 ) for i in range ( 4 ) : helper . build ( "rightArrow" ) …" at bounding box center [344, 134] width 137 height 151
click at [280, 138] on div "helper . moveDown ( 2 ) for i in range ( 4 ) : helper . build ( "rightArrow" ) …" at bounding box center [344, 134] width 137 height 151
type textarea "helper.moveUp()"
click at [335, 208] on button "Correr" at bounding box center [337, 201] width 42 height 15
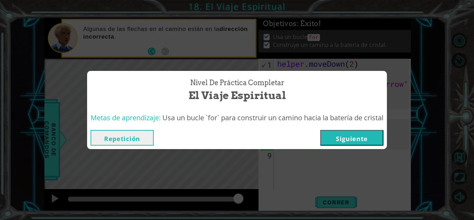
click at [358, 138] on button "Siguiente" at bounding box center [352, 138] width 63 height 16
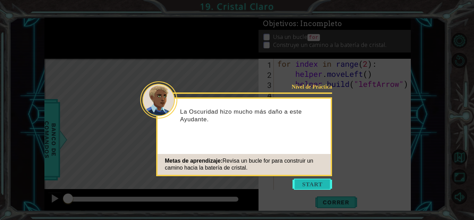
click at [322, 183] on button "Start" at bounding box center [313, 183] width 40 height 11
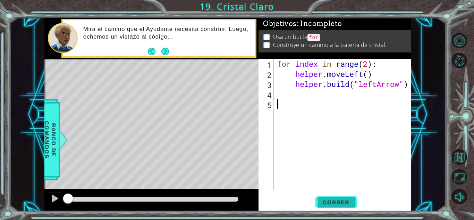
click at [344, 202] on span "Correr" at bounding box center [336, 202] width 41 height 7
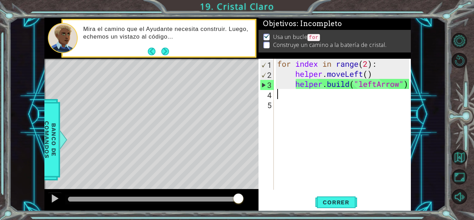
click at [294, 99] on div "for index in range ( 2 ) : helper . moveLeft ( ) helper . build ( "leftArrow" )" at bounding box center [344, 134] width 137 height 151
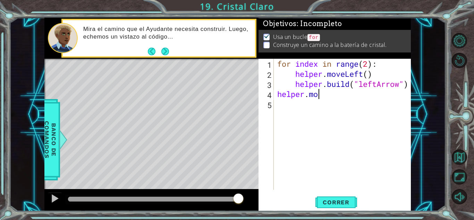
scroll to position [0, 2]
type textarea "helper.move"
type textarea "l"
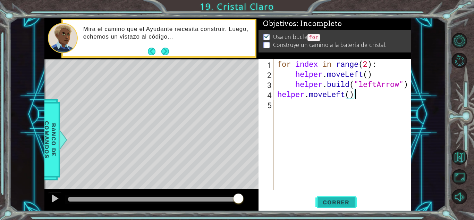
type textarea "helper.moveLeft()"
click at [341, 203] on span "Correr" at bounding box center [336, 202] width 41 height 7
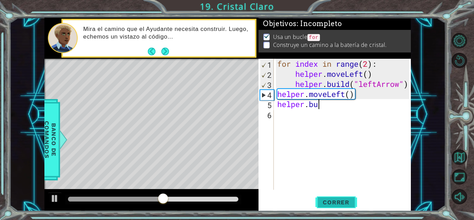
scroll to position [0, 2]
type textarea "[DOMAIN_NAME]"
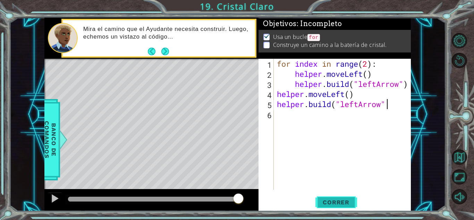
scroll to position [0, 5]
type textarea "[DOMAIN_NAME]("leftArrow")"
click at [329, 199] on span "Correr" at bounding box center [336, 202] width 41 height 7
type textarea "helper.moveLeft()"
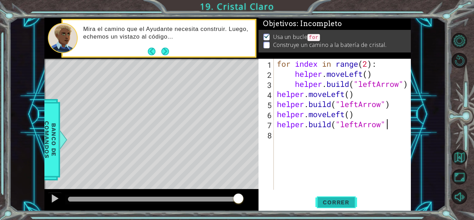
scroll to position [0, 5]
type textarea "[DOMAIN_NAME]("leftArrow")"
click at [331, 203] on span "Correr" at bounding box center [336, 202] width 41 height 7
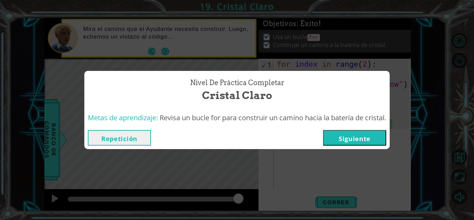
click at [366, 137] on button "Siguiente" at bounding box center [354, 138] width 63 height 16
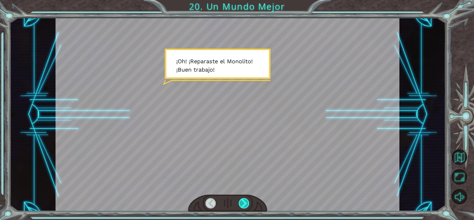
click at [245, 201] on div at bounding box center [244, 203] width 11 height 10
click at [245, 202] on div at bounding box center [244, 203] width 11 height 10
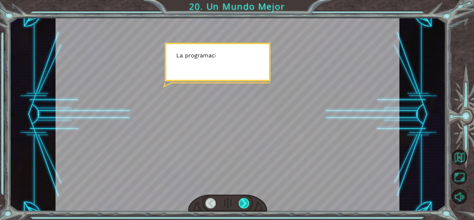
click at [245, 202] on div at bounding box center [244, 203] width 11 height 10
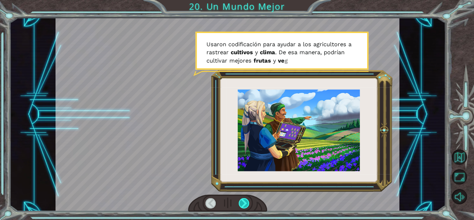
click at [243, 208] on div at bounding box center [244, 203] width 11 height 10
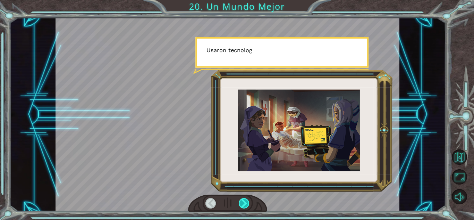
click at [243, 208] on div at bounding box center [244, 203] width 11 height 10
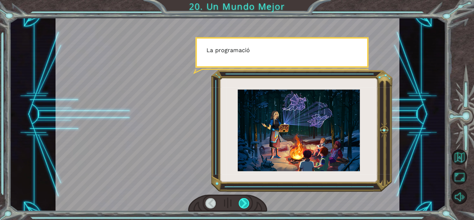
click at [243, 208] on div at bounding box center [244, 203] width 11 height 10
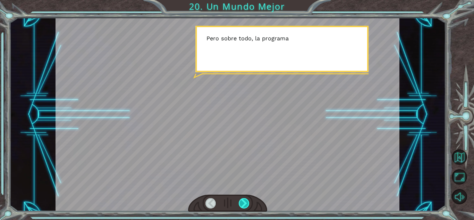
click at [243, 208] on div at bounding box center [244, 203] width 11 height 10
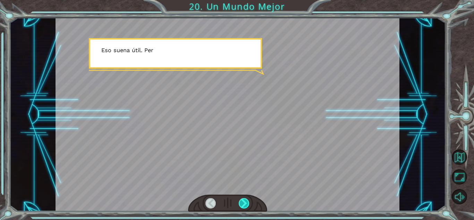
click at [243, 208] on div at bounding box center [244, 203] width 11 height 10
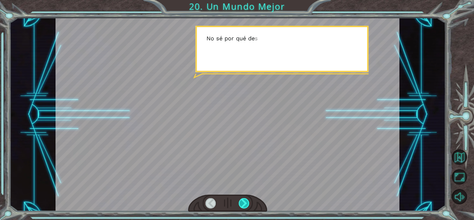
click at [243, 208] on div at bounding box center [244, 203] width 11 height 10
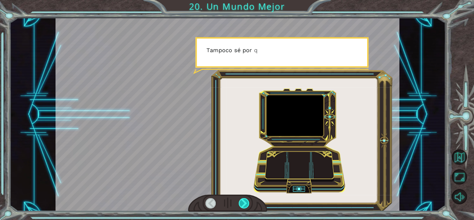
click at [243, 208] on div at bounding box center [244, 203] width 11 height 10
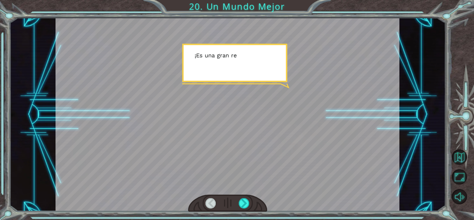
click at [244, 209] on div at bounding box center [227, 202] width 79 height 17
click at [244, 202] on div at bounding box center [244, 203] width 11 height 10
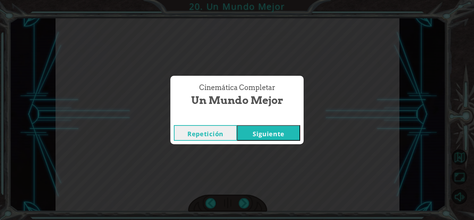
click at [266, 133] on button "Siguiente" at bounding box center [268, 133] width 63 height 16
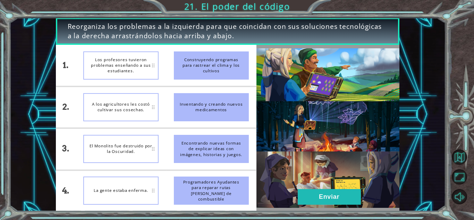
click at [125, 58] on div "Los profesores tuvieron problemas enseñando a sus estudiantes." at bounding box center [120, 65] width 75 height 28
drag, startPoint x: 216, startPoint y: 151, endPoint x: 160, endPoint y: 97, distance: 78.3
click at [160, 97] on div "1. 2. 3. 4. Los profesores tuvieron problemas enseñando a sus estudiantes. A lo…" at bounding box center [156, 128] width 201 height 166
click at [148, 65] on div "Los profesores tuvieron problemas enseñando a sus estudiantes." at bounding box center [120, 65] width 75 height 28
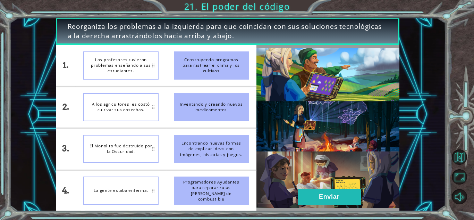
click at [151, 65] on div "Los profesores tuvieron problemas enseñando a sus estudiantes." at bounding box center [120, 65] width 75 height 28
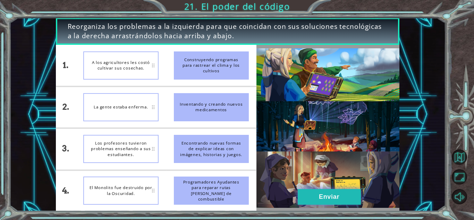
click at [305, 196] on button "Enviar" at bounding box center [329, 197] width 63 height 16
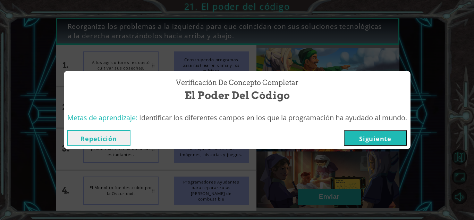
click at [387, 140] on button "Siguiente" at bounding box center [375, 138] width 63 height 16
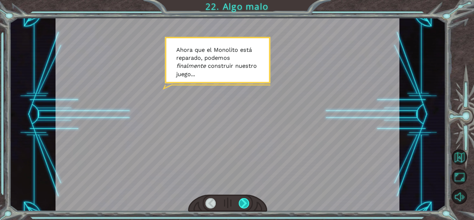
click at [242, 204] on div at bounding box center [244, 203] width 11 height 10
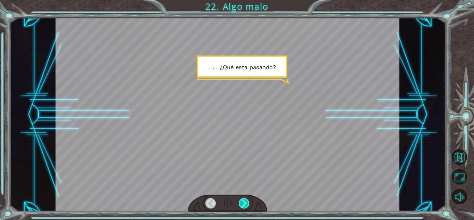
click at [242, 204] on div at bounding box center [244, 203] width 11 height 10
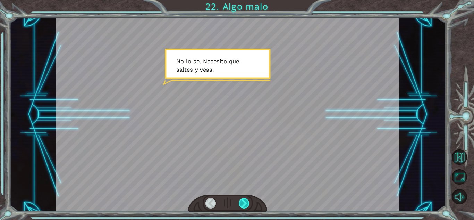
click at [242, 204] on div at bounding box center [244, 203] width 11 height 10
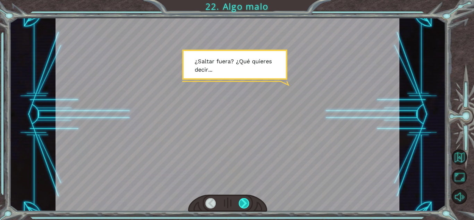
click at [243, 205] on div at bounding box center [244, 203] width 11 height 10
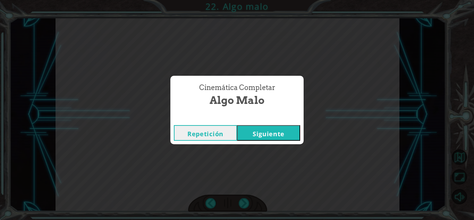
click at [268, 136] on button "Siguiente" at bounding box center [268, 133] width 63 height 16
